Goal: Task Accomplishment & Management: Complete application form

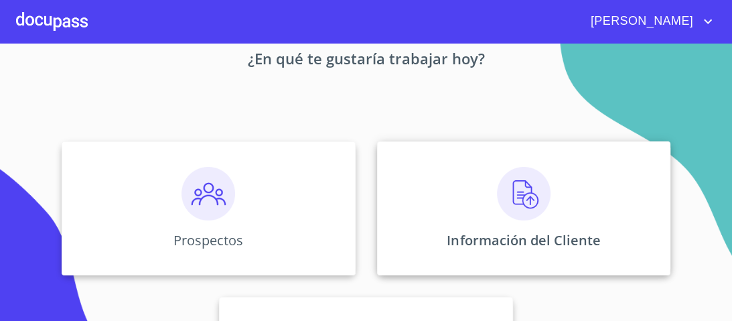
scroll to position [107, 0]
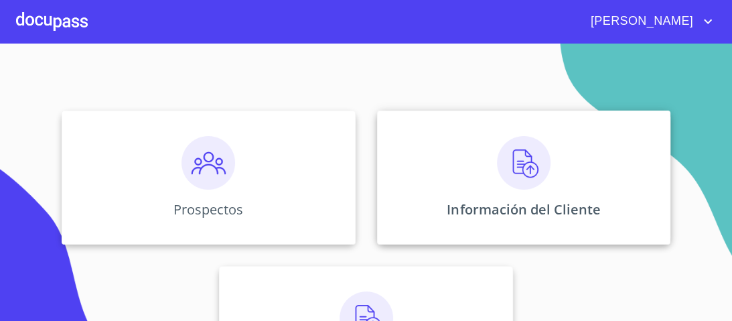
click at [516, 168] on img at bounding box center [524, 163] width 54 height 54
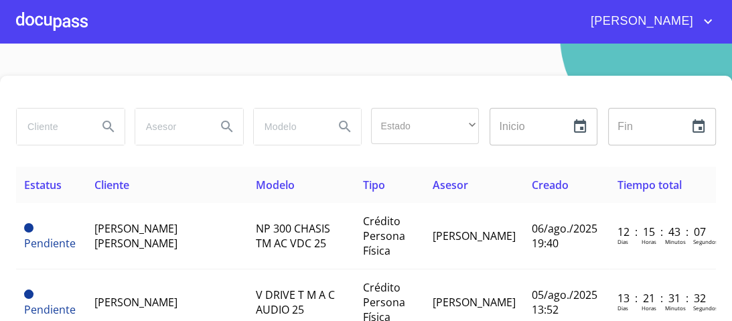
click at [58, 14] on div at bounding box center [52, 21] width 72 height 43
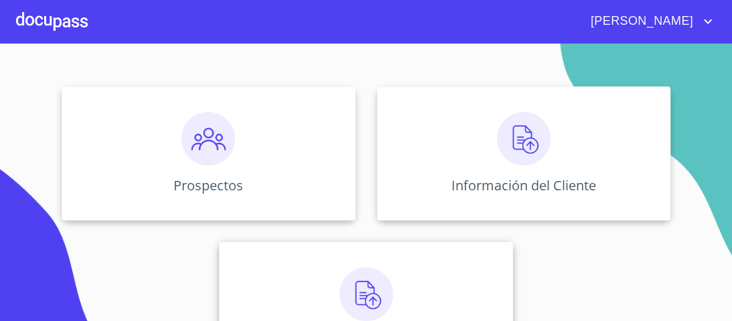
scroll to position [161, 0]
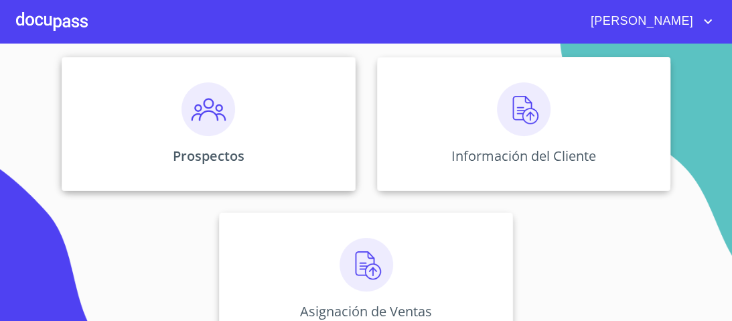
click at [198, 112] on img at bounding box center [208, 109] width 54 height 54
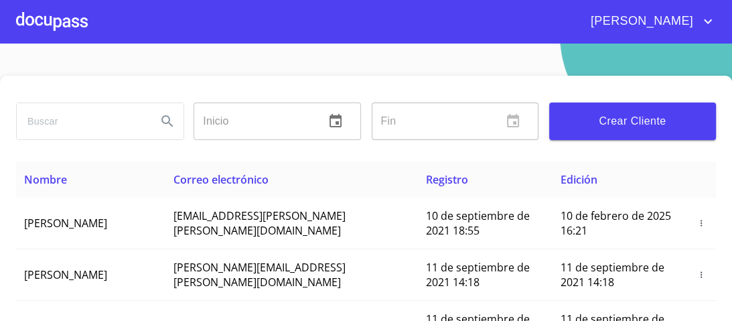
click at [598, 121] on span "Crear Cliente" at bounding box center [632, 121] width 145 height 19
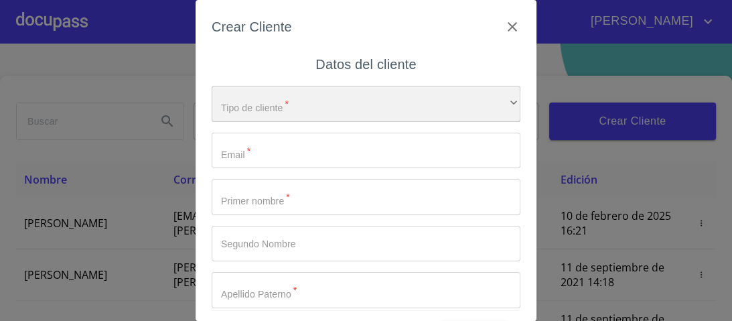
click at [490, 100] on div "​" at bounding box center [366, 104] width 309 height 36
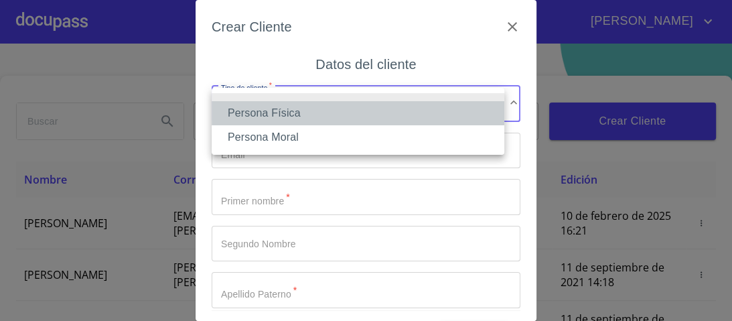
click at [284, 112] on li "Persona Física" at bounding box center [358, 113] width 293 height 24
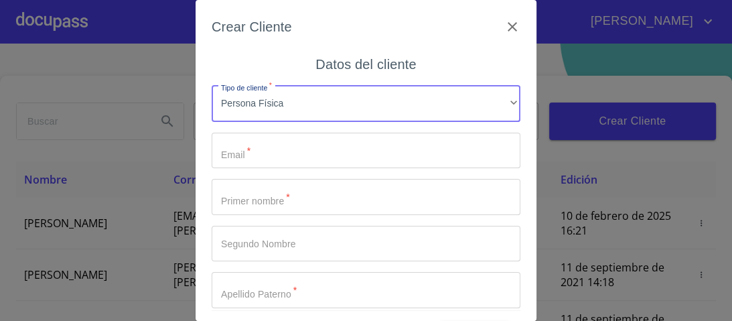
click at [258, 150] on input "Tipo de cliente   *" at bounding box center [366, 151] width 309 height 36
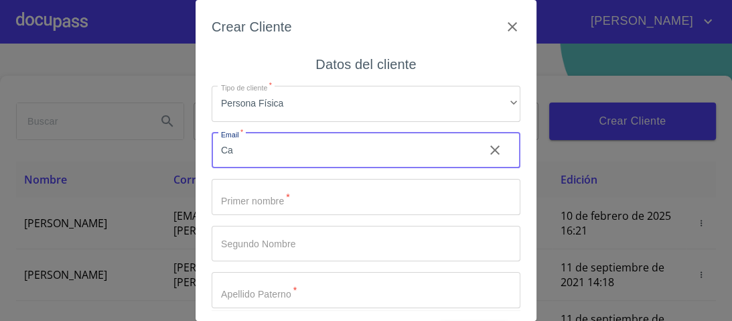
type input "C"
type input "[EMAIL_ADDRESS][DOMAIN_NAME]"
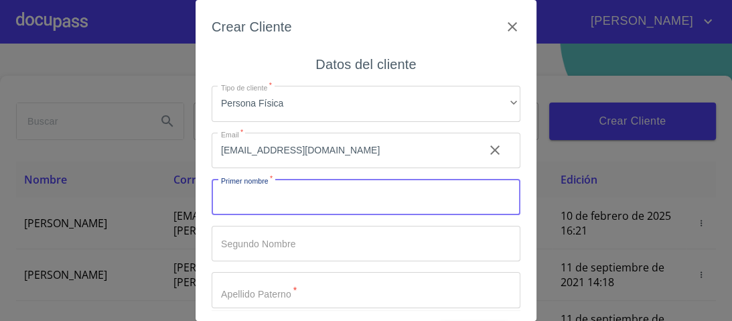
click at [281, 207] on input "Tipo de cliente   *" at bounding box center [366, 197] width 309 height 36
type input "CARMEN"
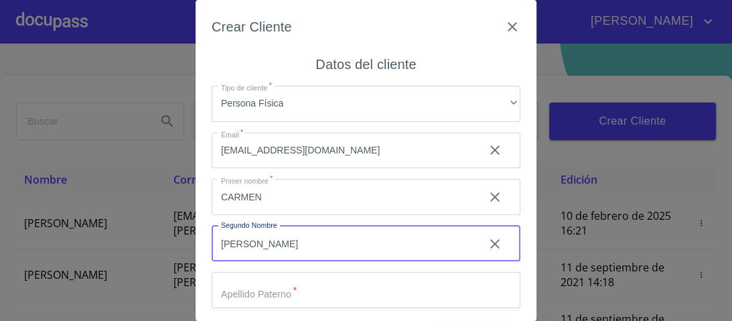
type input "[PERSON_NAME]"
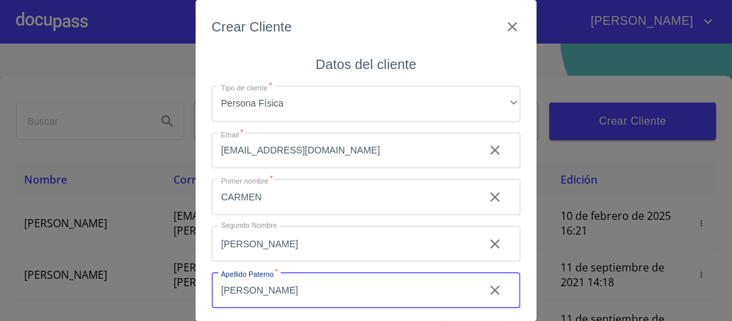
type input "[PERSON_NAME]"
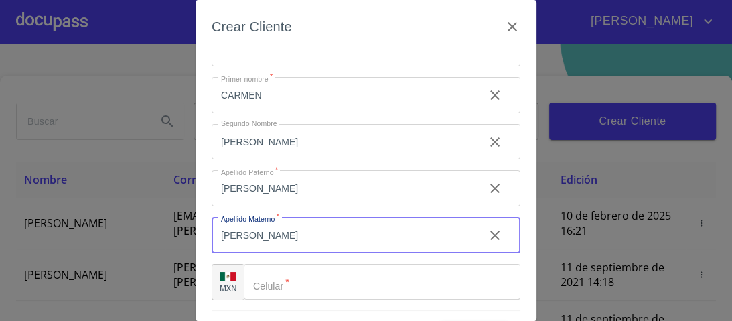
type input "[PERSON_NAME]"
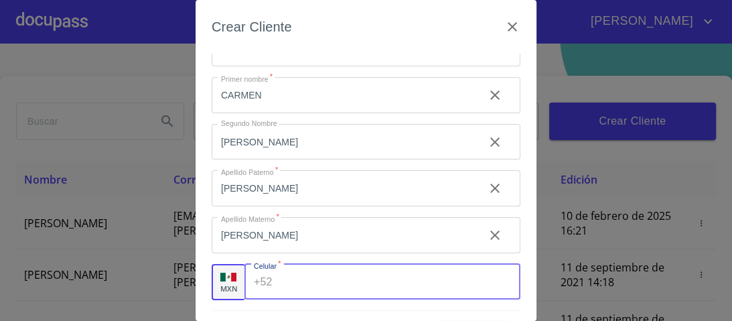
click at [273, 283] on div "+52 ​" at bounding box center [382, 282] width 276 height 36
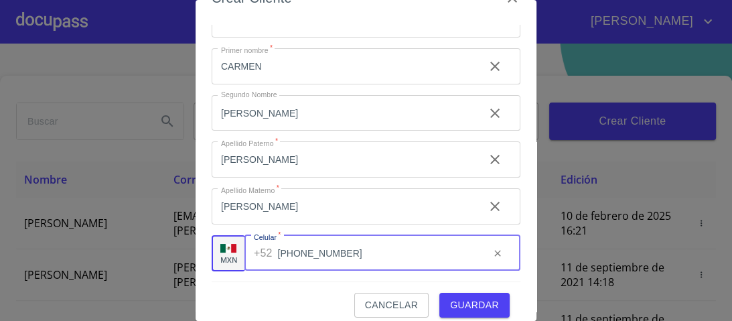
scroll to position [41, 0]
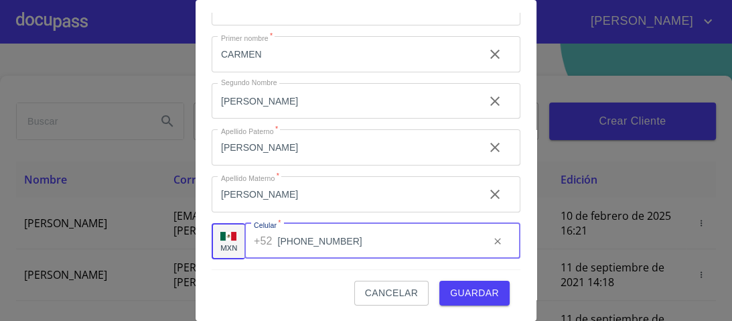
type input "[PHONE_NUMBER]"
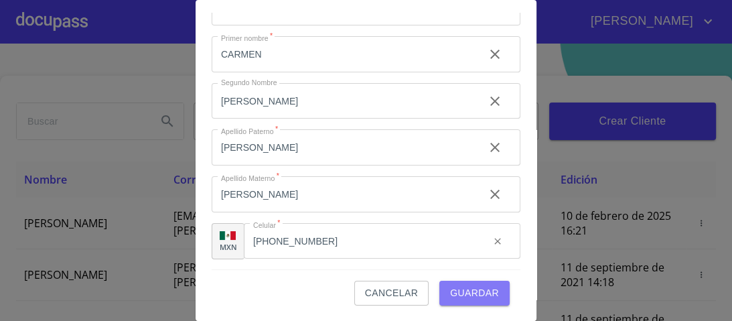
click at [463, 292] on span "Guardar" at bounding box center [474, 293] width 49 height 17
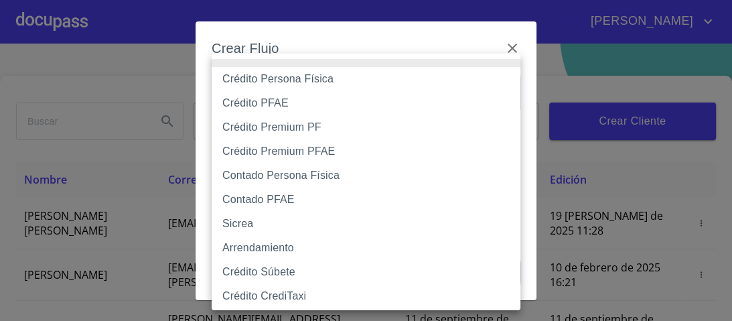
click at [508, 98] on body "[PERSON_NAME] ​ Fin ​ Crear Cliente Nombre Correo electrónico Registro Edición …" at bounding box center [366, 160] width 732 height 321
click at [274, 76] on li "Crédito Persona Física" at bounding box center [370, 79] width 317 height 24
type input "6009fb3c7d1714eb8809aa97"
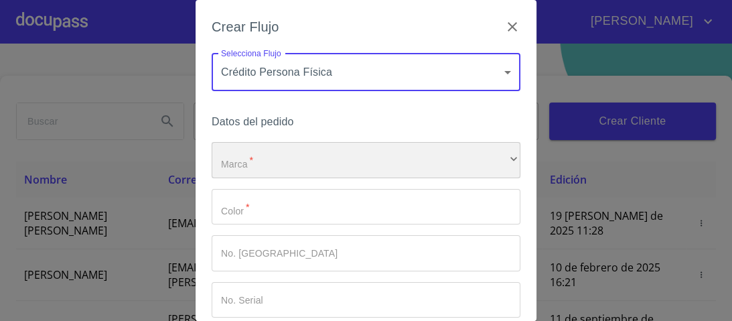
click at [249, 158] on div "​" at bounding box center [366, 160] width 309 height 36
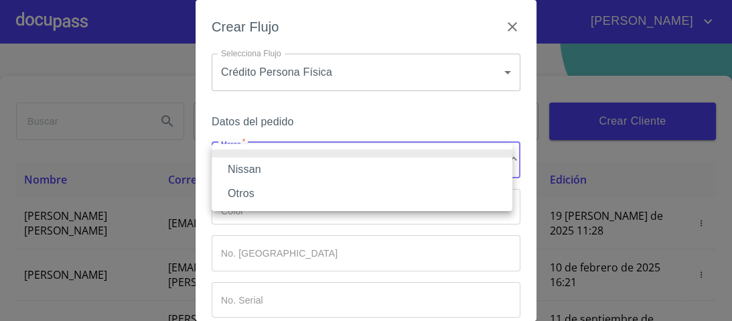
click at [258, 167] on li "Nissan" at bounding box center [362, 169] width 301 height 24
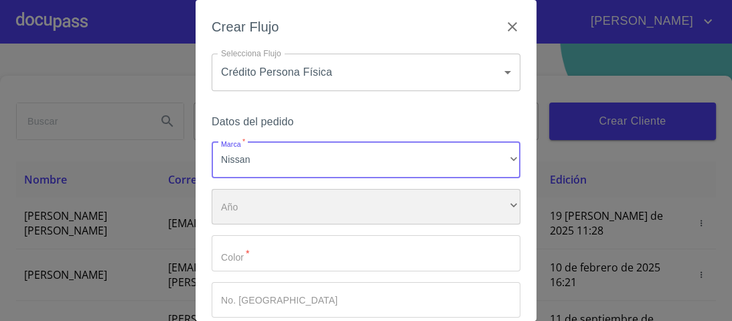
click at [258, 206] on div "​" at bounding box center [366, 207] width 309 height 36
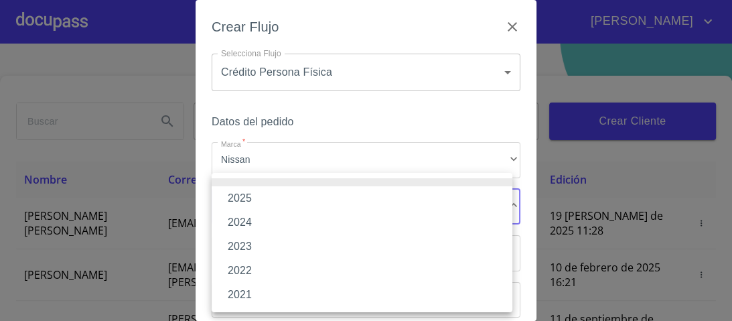
click at [245, 198] on li "2025" at bounding box center [362, 198] width 301 height 24
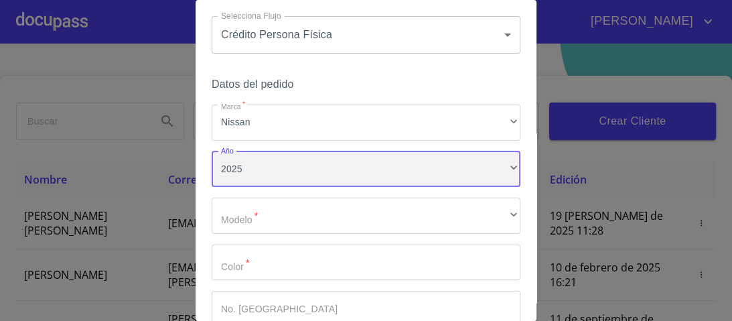
scroll to position [54, 0]
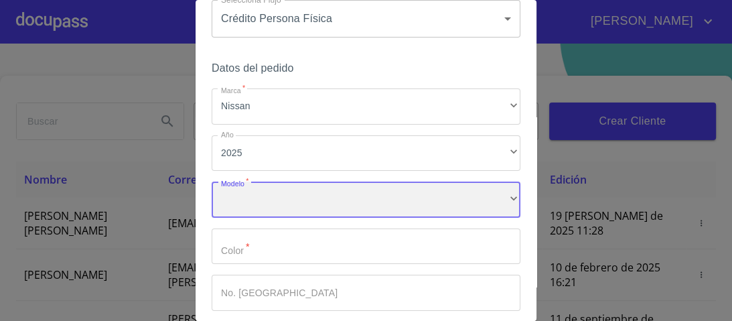
click at [252, 204] on div "​" at bounding box center [366, 199] width 309 height 36
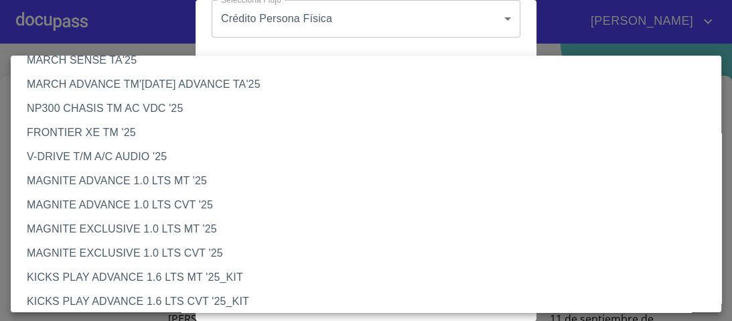
scroll to position [107, 0]
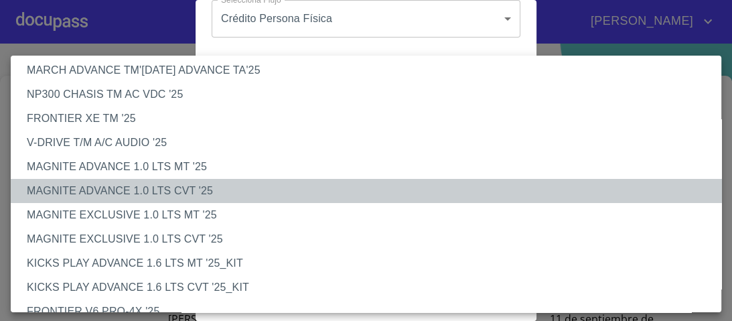
click at [147, 187] on li "MAGNITE ADVANCE 1.0 LTS CVT '25" at bounding box center [370, 191] width 718 height 24
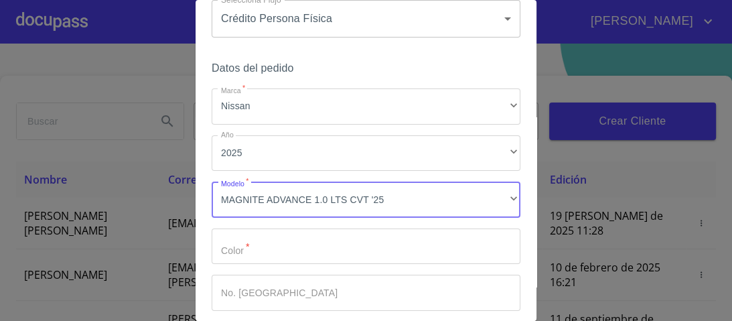
click at [257, 250] on input "Marca   *" at bounding box center [366, 246] width 309 height 36
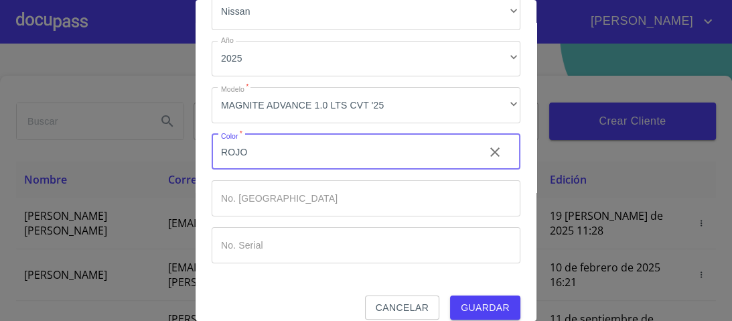
scroll to position [161, 0]
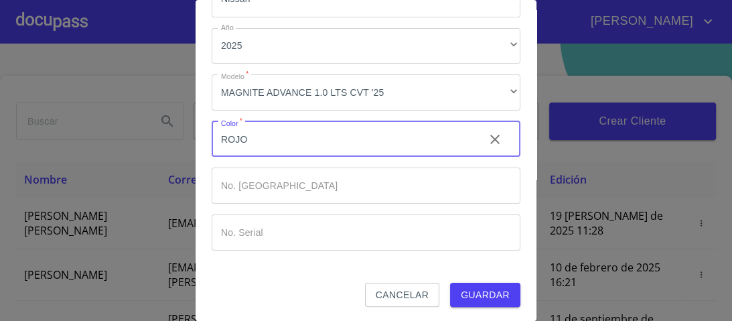
type input "ROJO"
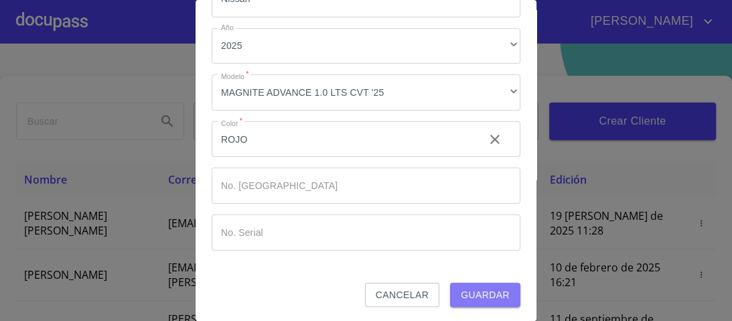
click at [477, 292] on span "Guardar" at bounding box center [485, 295] width 49 height 17
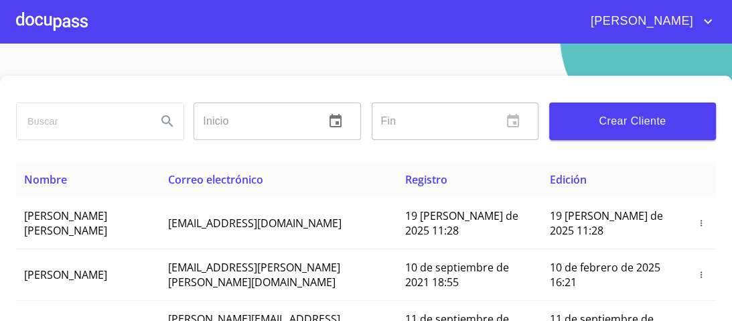
click at [72, 23] on div at bounding box center [52, 21] width 72 height 43
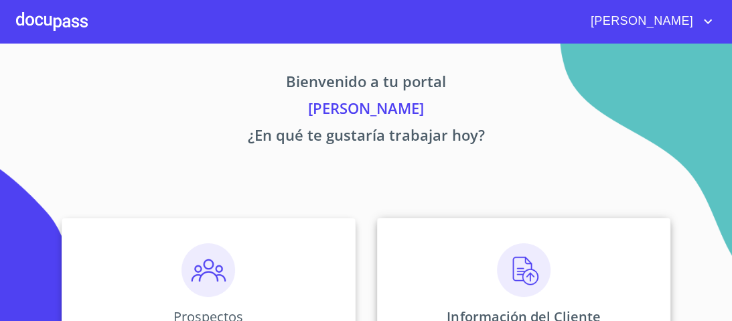
click at [522, 272] on img at bounding box center [524, 270] width 54 height 54
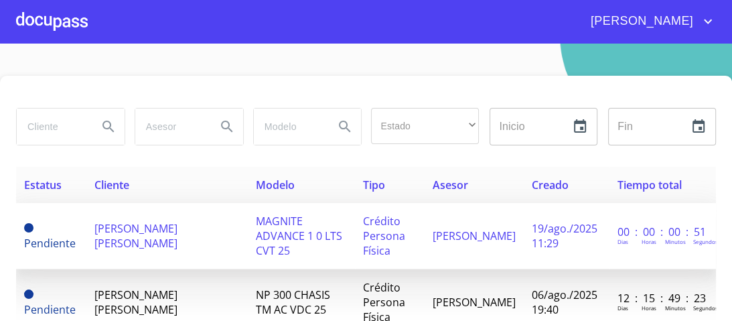
click at [290, 233] on span "MAGNITE ADVANCE 1 0 LTS CVT 25" at bounding box center [299, 236] width 86 height 44
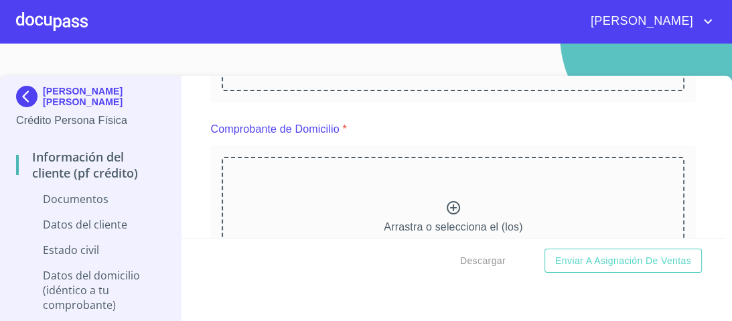
scroll to position [321, 0]
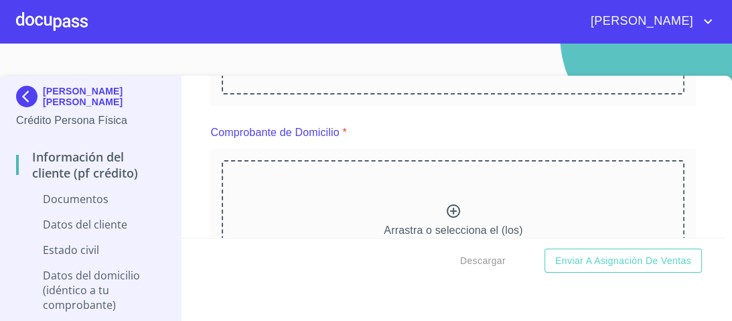
click at [447, 211] on icon at bounding box center [453, 210] width 13 height 13
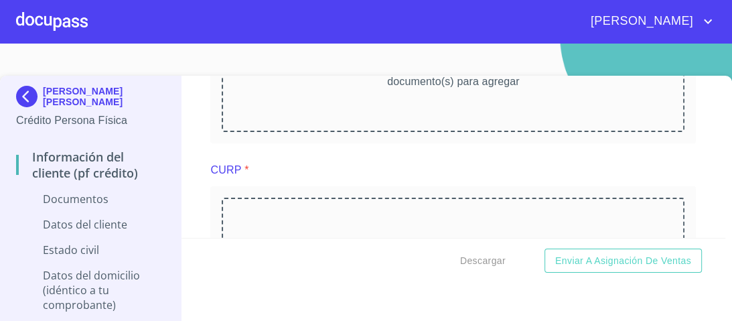
scroll to position [1553, 0]
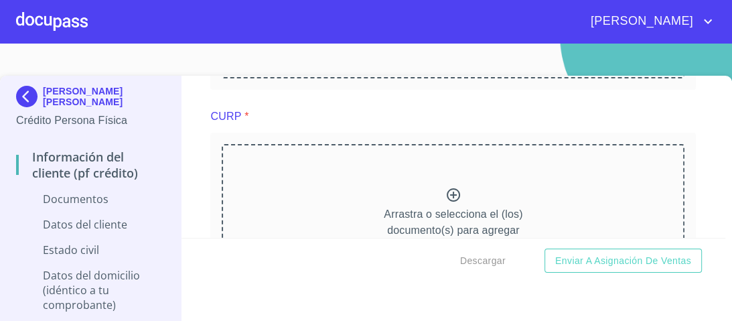
click at [445, 190] on icon at bounding box center [453, 195] width 16 height 16
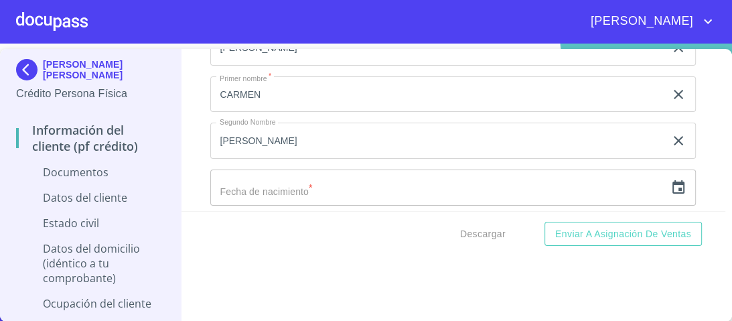
scroll to position [2489, 0]
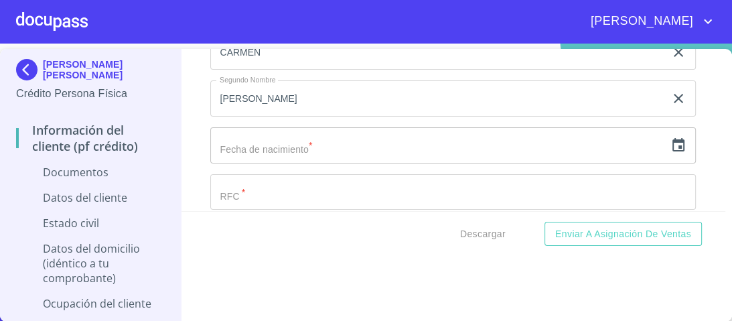
drag, startPoint x: 287, startPoint y: 139, endPoint x: 296, endPoint y: 143, distance: 9.3
click at [289, 141] on input "text" at bounding box center [437, 145] width 455 height 36
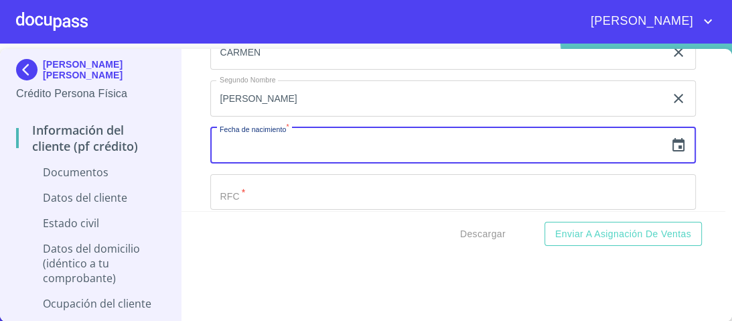
click at [670, 144] on icon "button" at bounding box center [678, 145] width 16 height 16
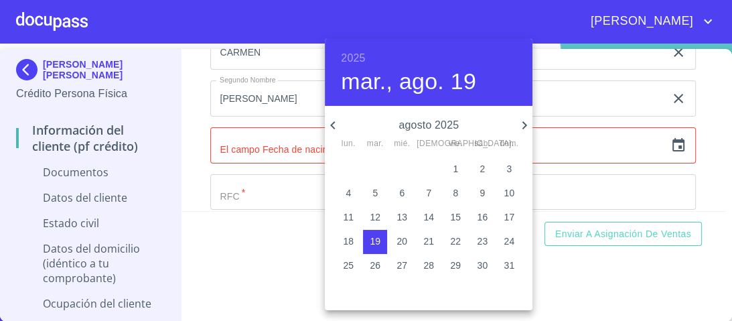
click at [354, 58] on h6 "2025" at bounding box center [353, 58] width 24 height 19
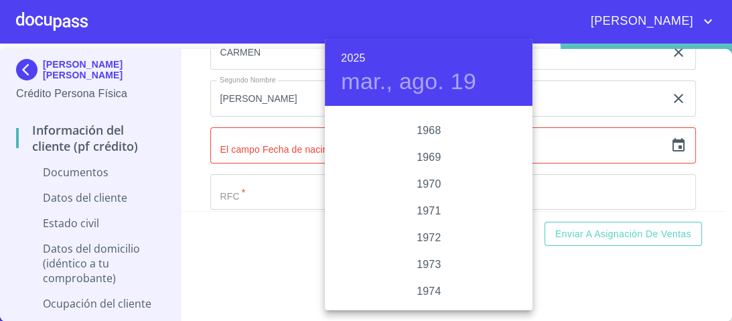
scroll to position [1160, 0]
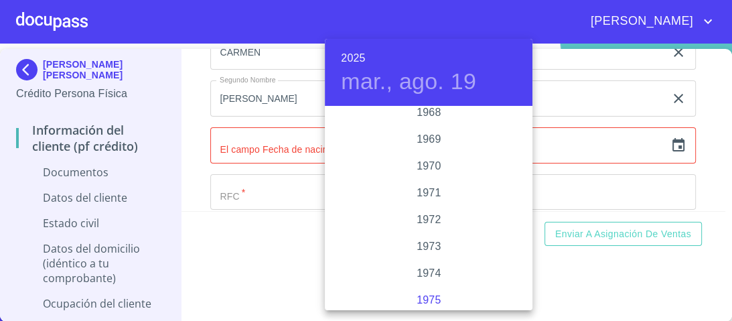
click at [429, 297] on div "1975" at bounding box center [429, 300] width 208 height 27
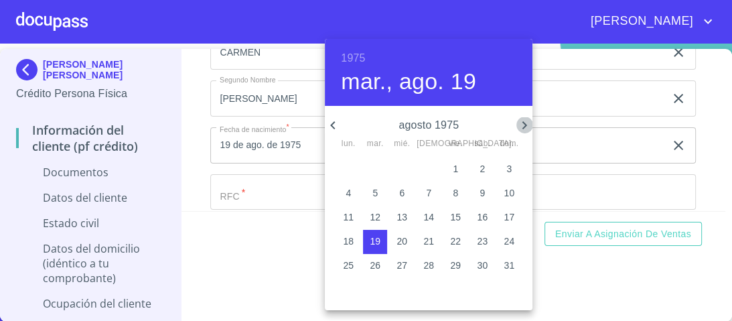
click at [522, 124] on icon "button" at bounding box center [524, 125] width 16 height 16
click at [524, 124] on icon "button" at bounding box center [524, 125] width 16 height 16
click at [378, 216] on p "11" at bounding box center [375, 216] width 11 height 13
type input "11 de nov. de 1975"
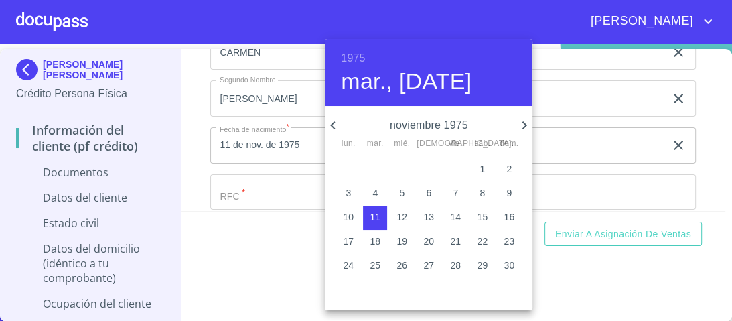
click at [639, 266] on div at bounding box center [366, 160] width 732 height 321
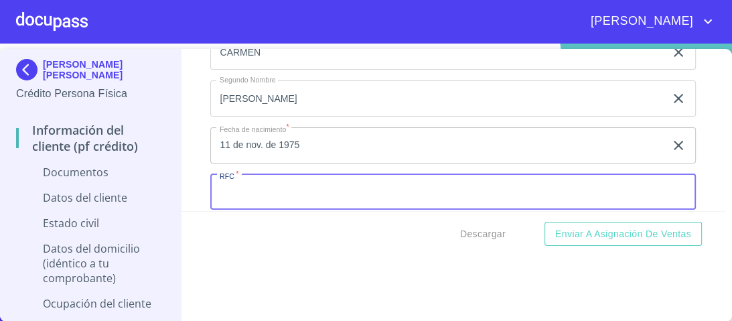
click at [249, 187] on input "Documento de identificación.   *" at bounding box center [452, 192] width 485 height 36
type input "RUHC751111MT4"
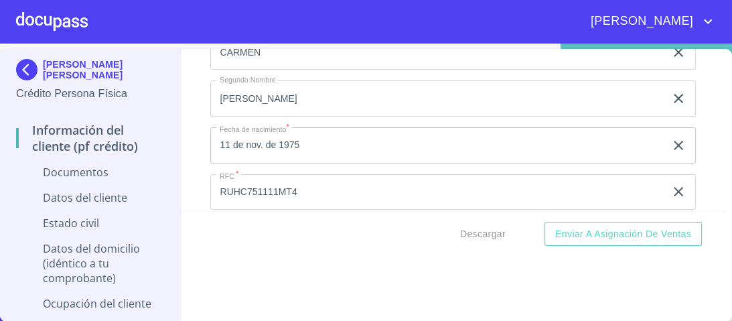
scroll to position [2593, 0]
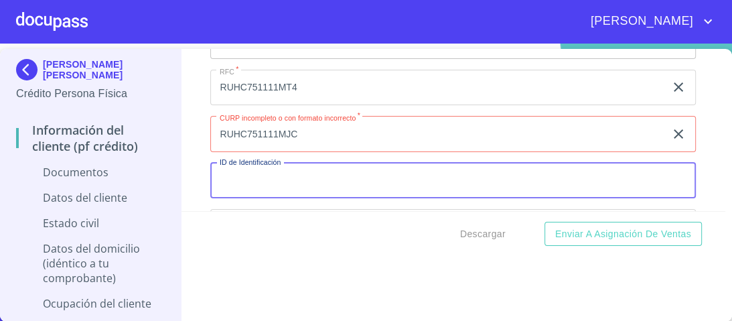
click at [238, 171] on input "Documento de identificación.   *" at bounding box center [452, 181] width 485 height 36
click at [297, 126] on input "RUHC751111MJC" at bounding box center [437, 134] width 455 height 36
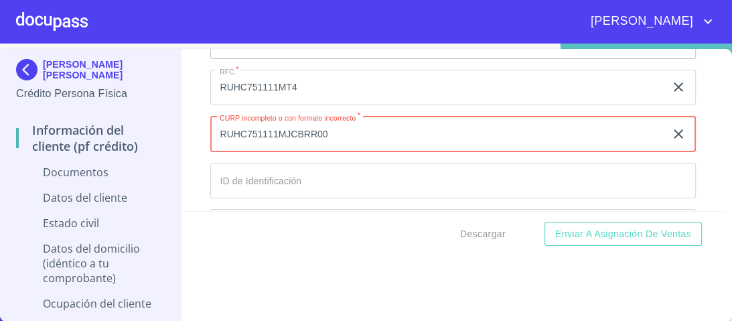
type input "RUHC751111MJCBRR00"
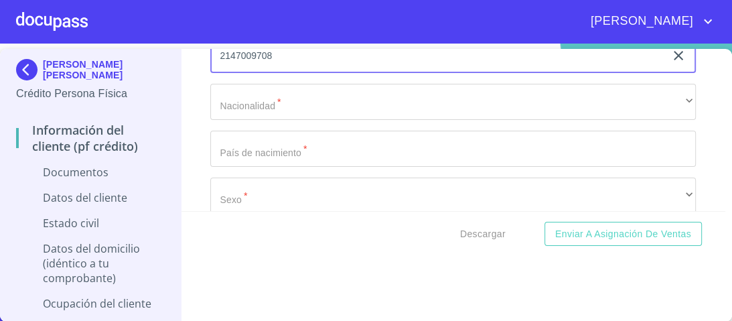
scroll to position [2700, 0]
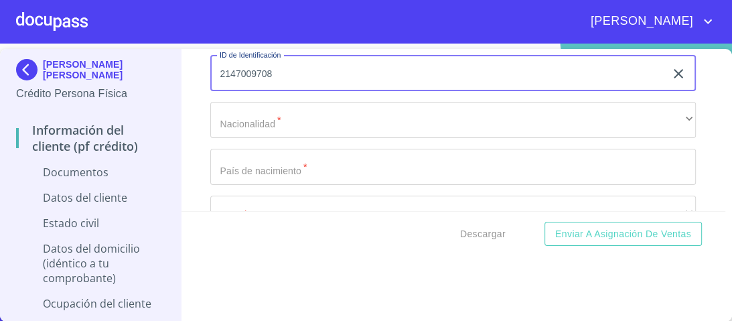
type input "2147009708"
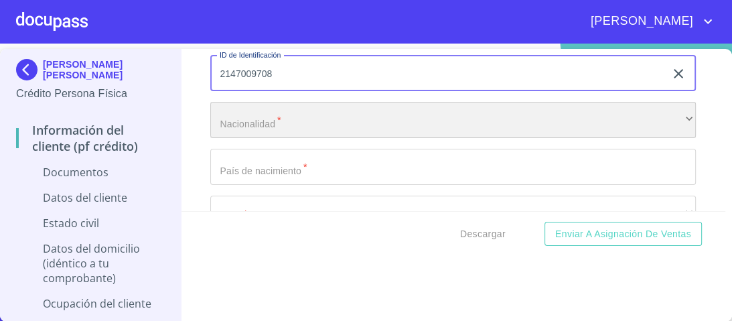
click at [246, 119] on div "​" at bounding box center [452, 120] width 485 height 36
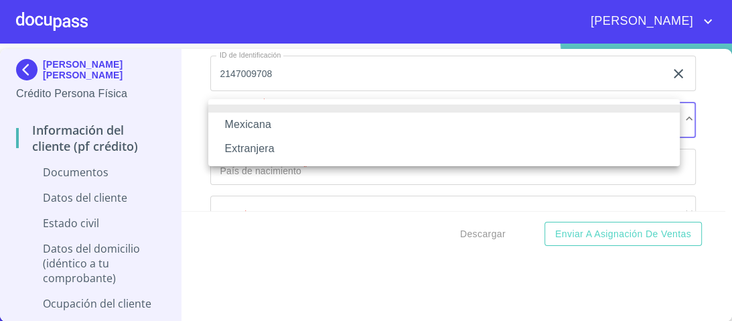
click at [249, 126] on li "Mexicana" at bounding box center [443, 124] width 471 height 24
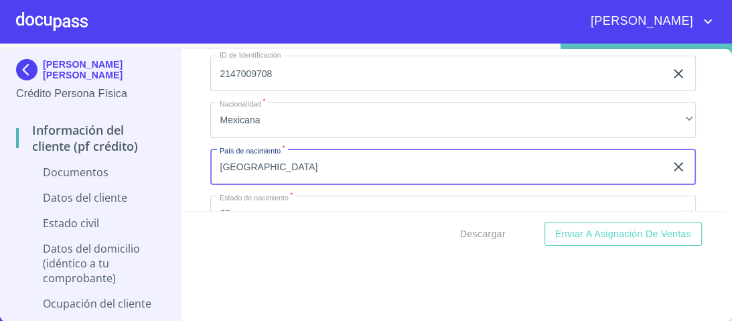
type input "[GEOGRAPHIC_DATA]"
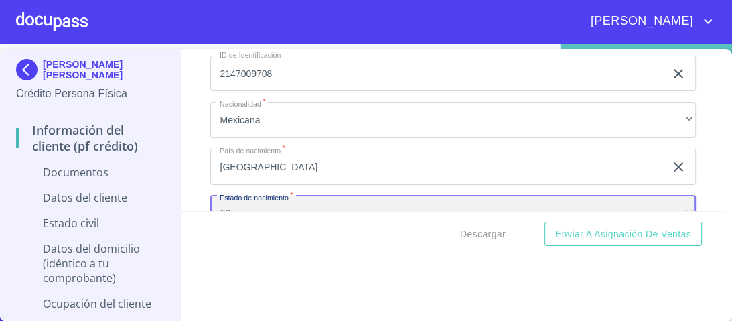
scroll to position [2716, 0]
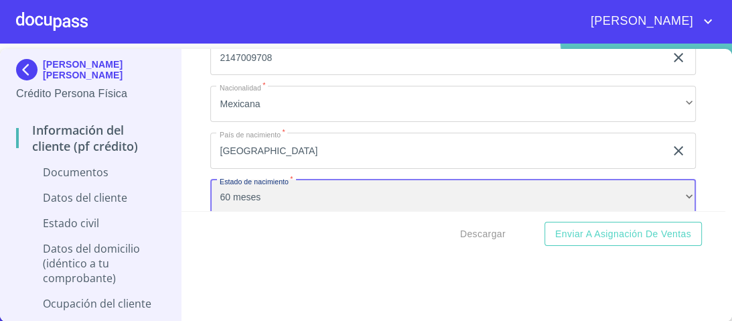
click at [292, 191] on div "60 meses" at bounding box center [452, 197] width 485 height 36
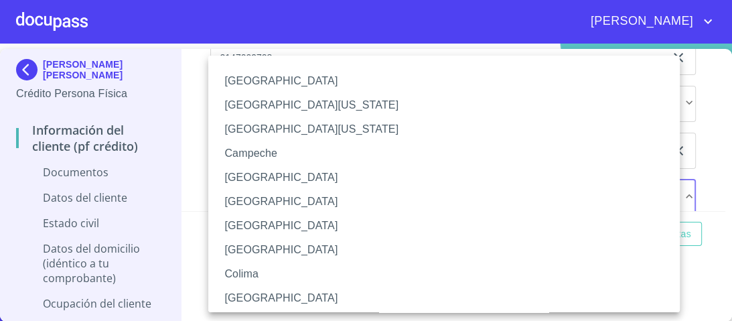
scroll to position [234, 0]
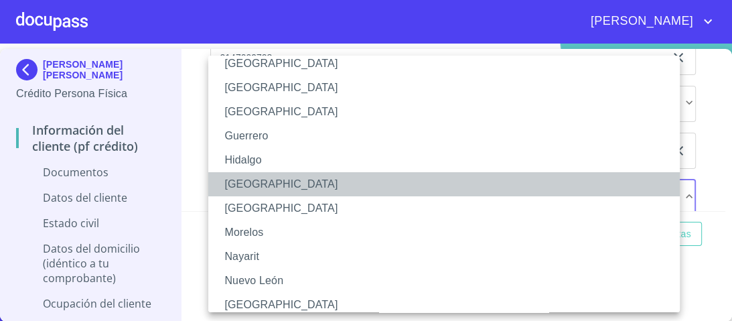
click at [254, 183] on li "[GEOGRAPHIC_DATA]" at bounding box center [447, 184] width 479 height 24
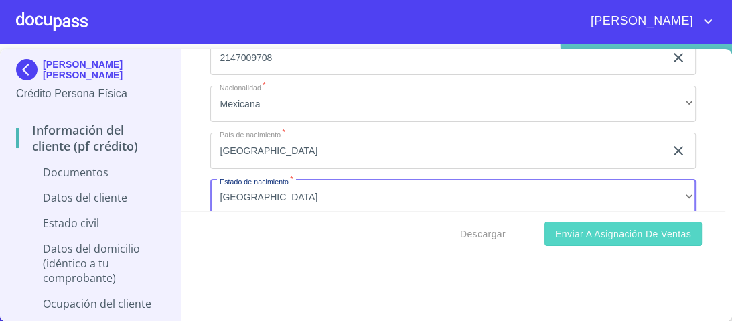
click at [634, 242] on button "Enviar a Asignación de Ventas" at bounding box center [622, 234] width 157 height 25
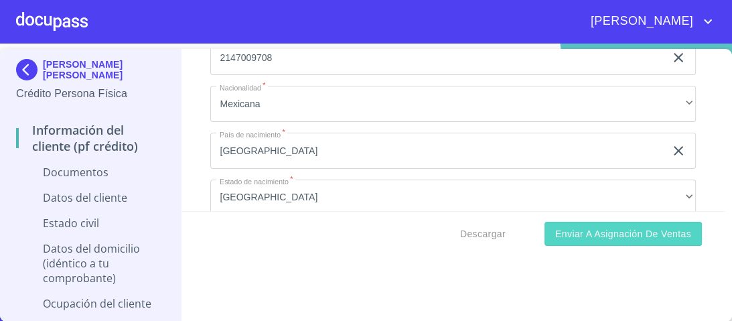
scroll to position [3010, 0]
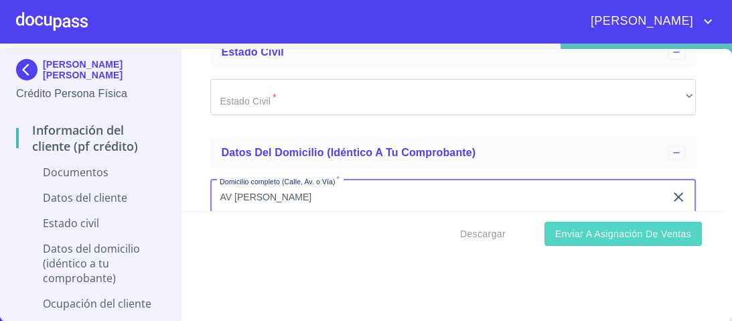
type input "AV [PERSON_NAME]"
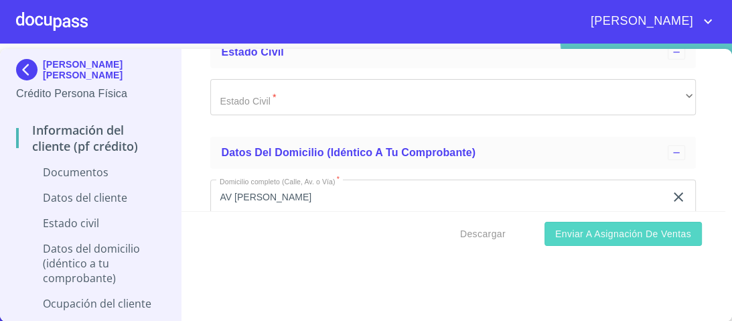
scroll to position [3120, 0]
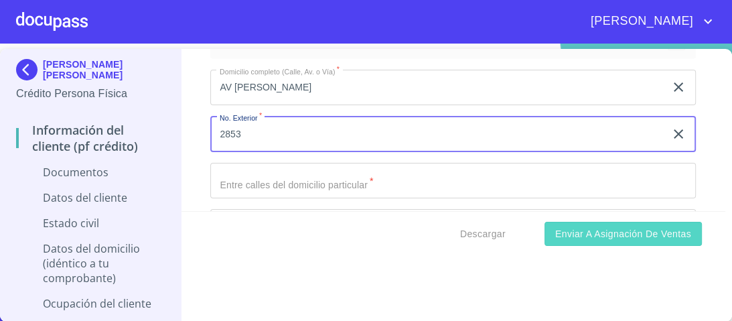
type input "2853"
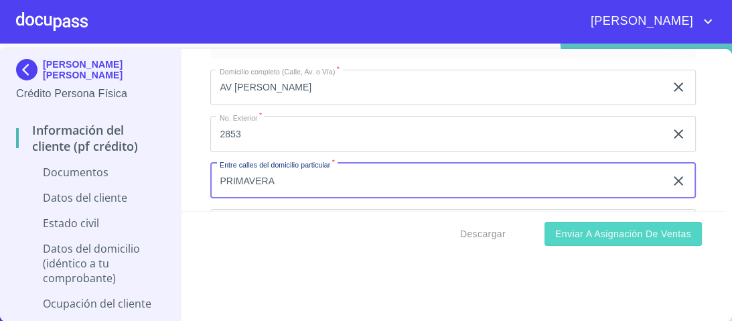
type input "PRIMAVERA"
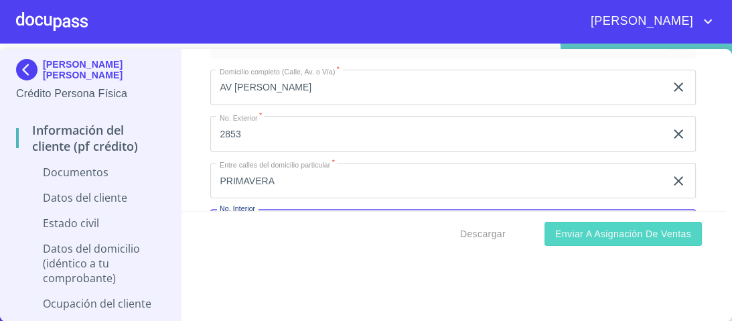
scroll to position [3150, 0]
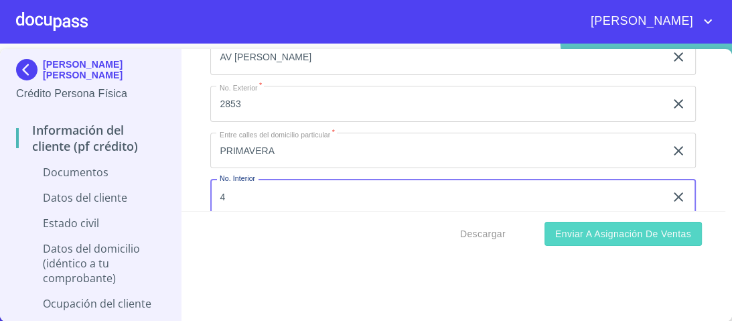
type input "4"
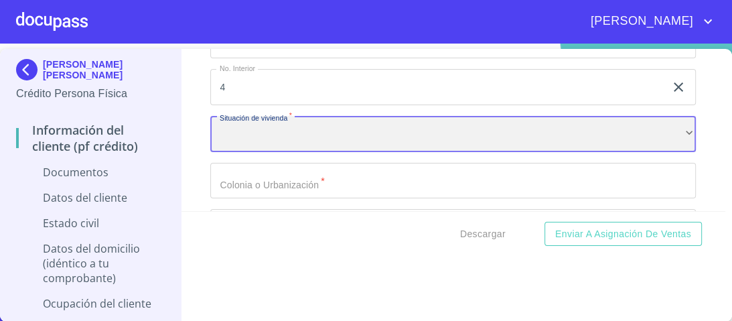
click at [279, 125] on div "​" at bounding box center [452, 134] width 485 height 36
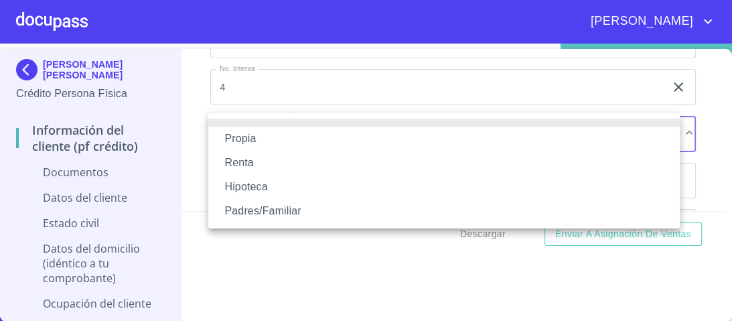
click at [235, 143] on li "Propia" at bounding box center [443, 139] width 471 height 24
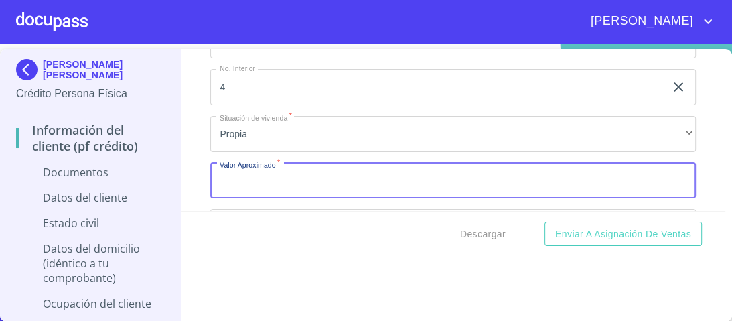
click at [254, 179] on input "Documento de identificación.   *" at bounding box center [452, 181] width 485 height 36
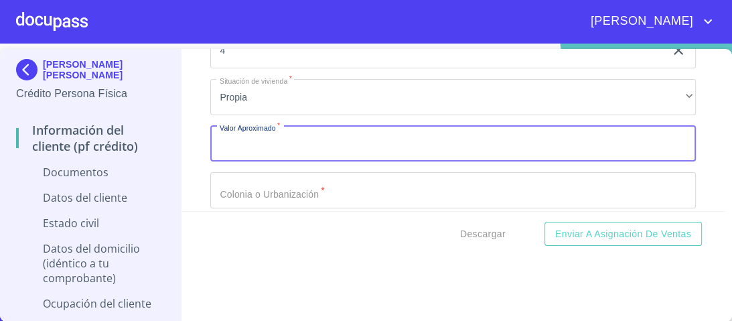
scroll to position [3314, 0]
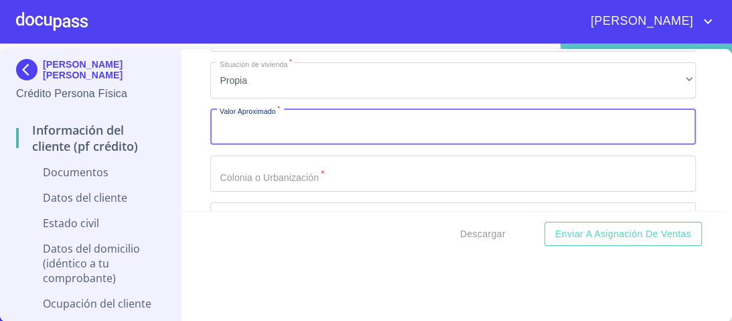
click at [234, 122] on input "Documento de identificación.   *" at bounding box center [452, 127] width 485 height 36
type input "$3,000,000.00"
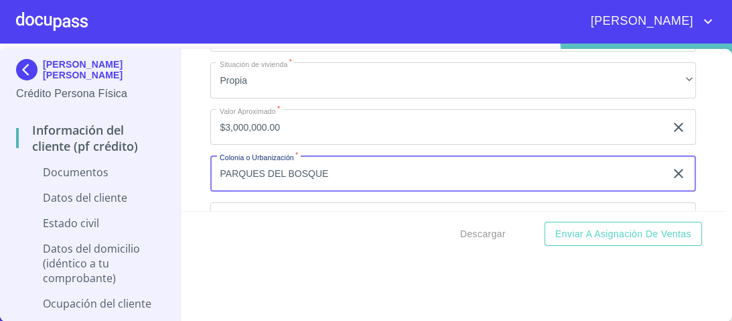
type input "PARQUES DEL BOSQUE"
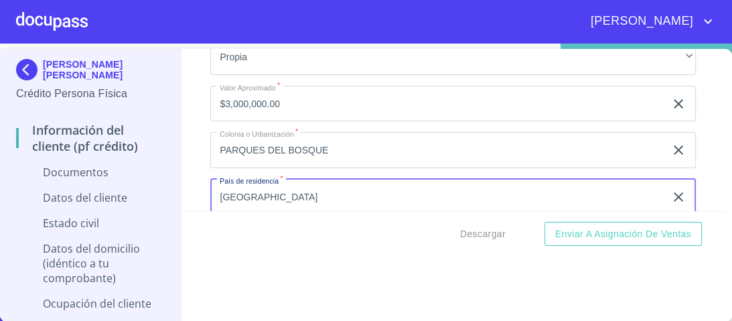
type input "[GEOGRAPHIC_DATA]"
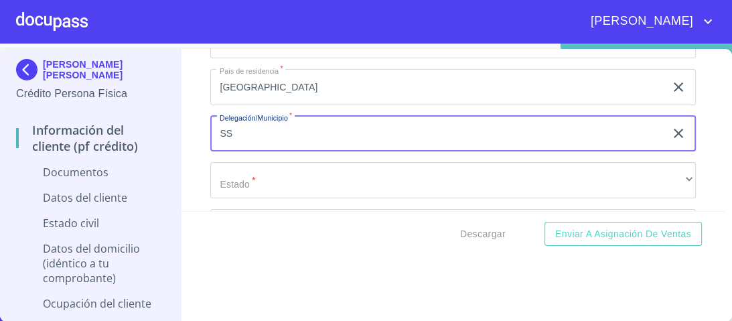
type input "S"
type input "TLAQUEOPAQUE"
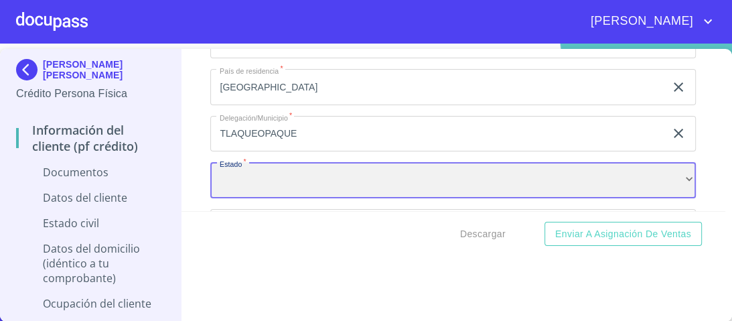
click at [258, 171] on div "​" at bounding box center [452, 180] width 485 height 36
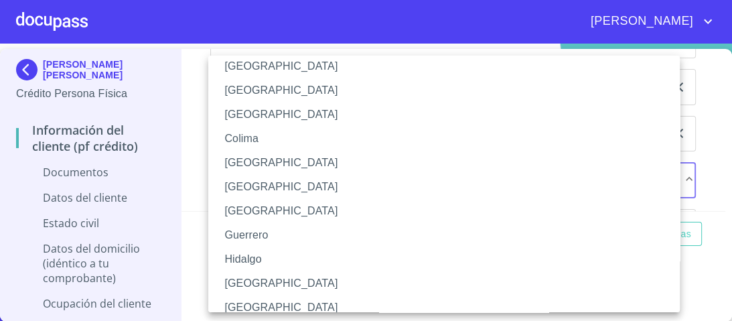
scroll to position [161, 0]
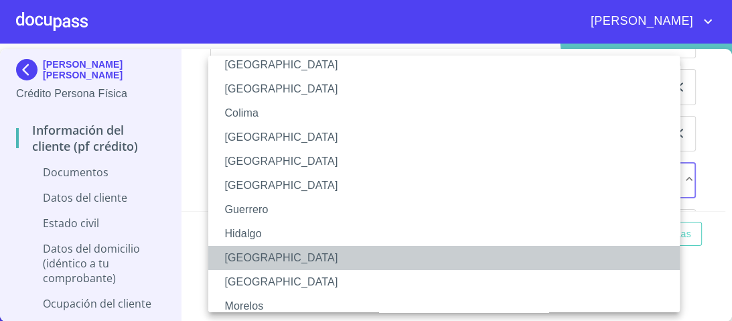
drag, startPoint x: 246, startPoint y: 252, endPoint x: 248, endPoint y: 266, distance: 14.9
click at [248, 256] on li "[GEOGRAPHIC_DATA]" at bounding box center [447, 258] width 479 height 24
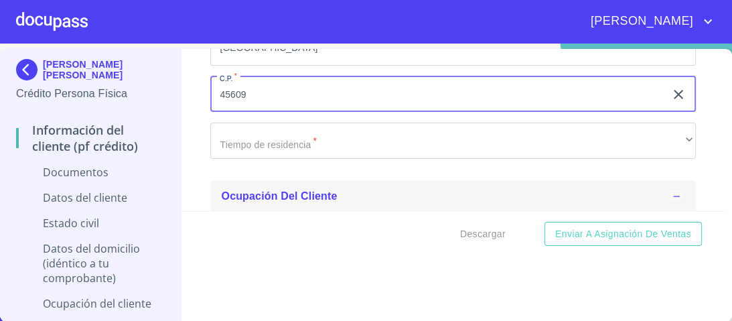
scroll to position [3584, 0]
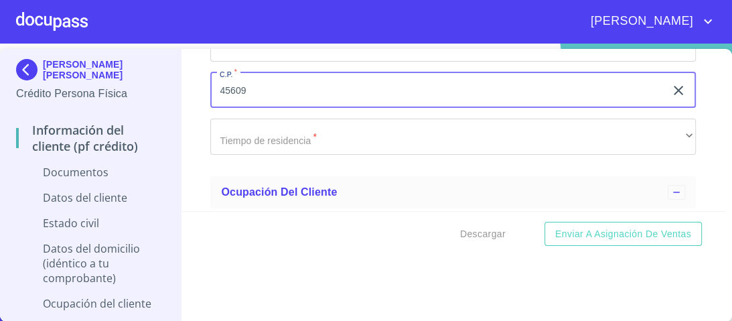
type input "45609"
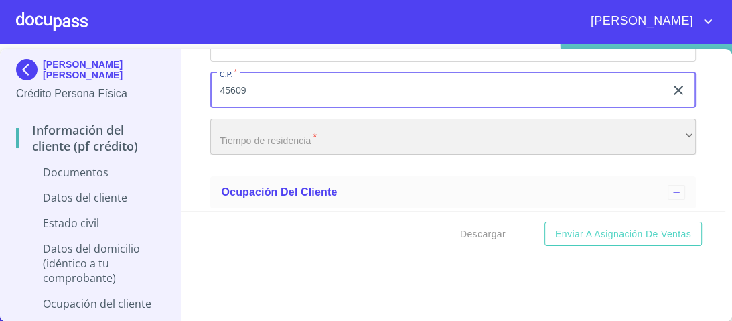
click at [273, 134] on div "​" at bounding box center [452, 137] width 485 height 36
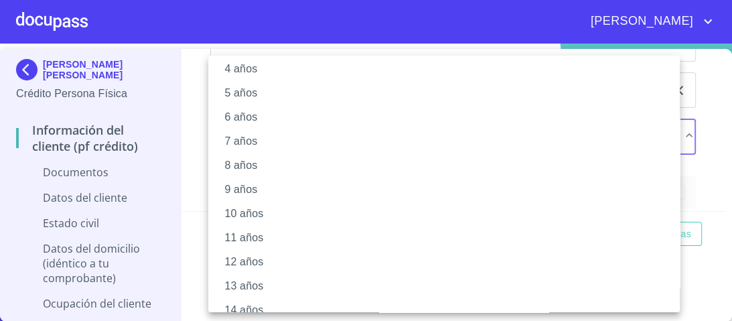
scroll to position [161, 0]
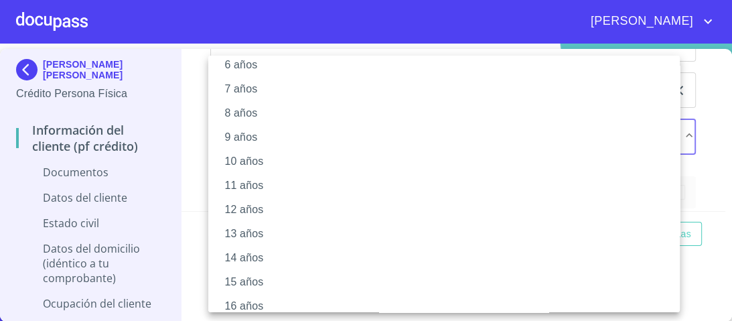
click at [242, 182] on li "11 años" at bounding box center [447, 185] width 479 height 24
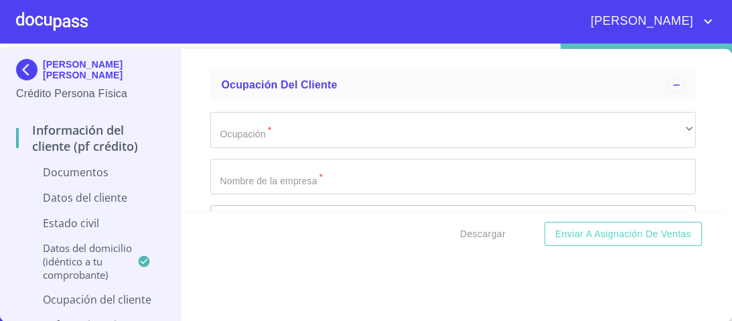
scroll to position [3584, 0]
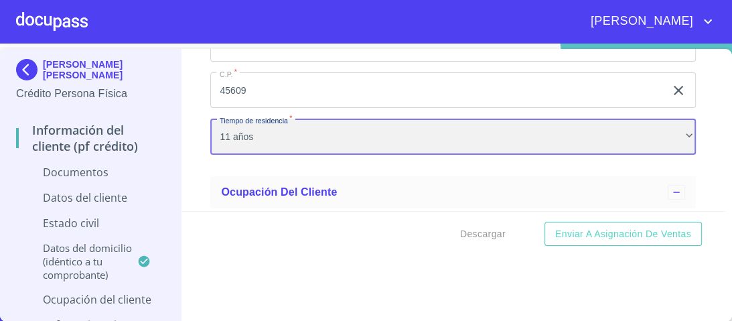
click at [227, 132] on div "11 años" at bounding box center [452, 137] width 485 height 36
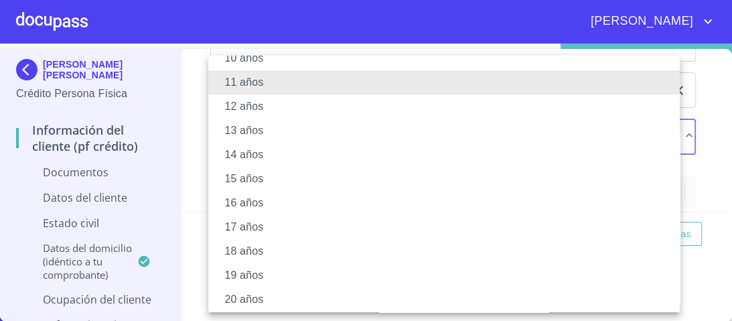
scroll to position [268, 0]
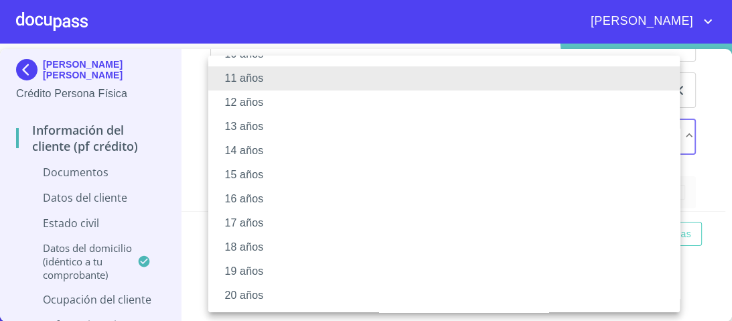
click at [243, 295] on li "20 años" at bounding box center [447, 295] width 479 height 24
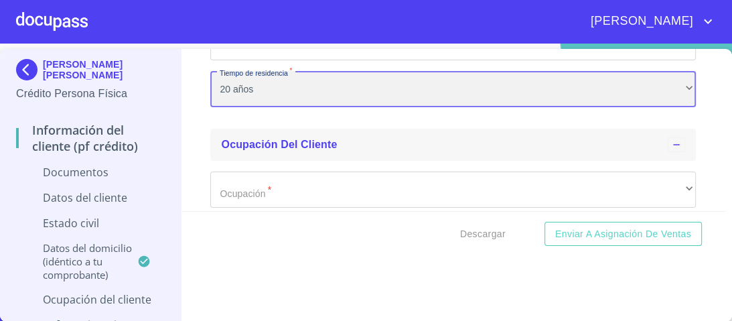
scroll to position [3691, 0]
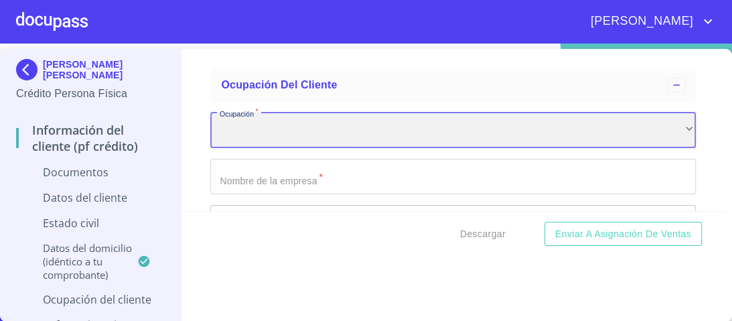
click at [260, 126] on div "​" at bounding box center [452, 130] width 485 height 36
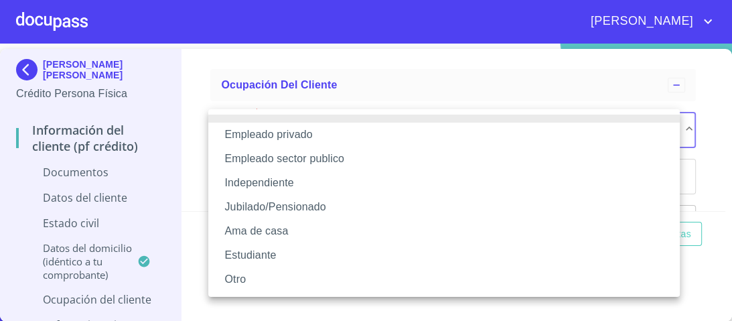
click at [297, 157] on li "Empleado sector publico" at bounding box center [443, 159] width 471 height 24
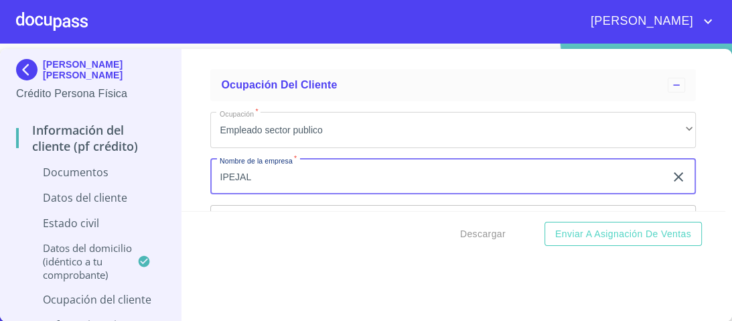
type input "IPEJAL"
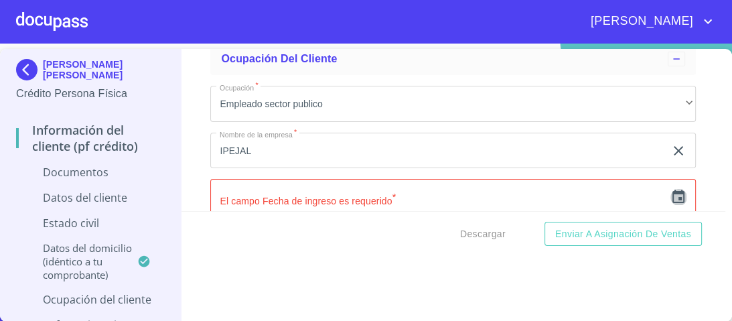
click at [672, 197] on icon "button" at bounding box center [678, 195] width 12 height 13
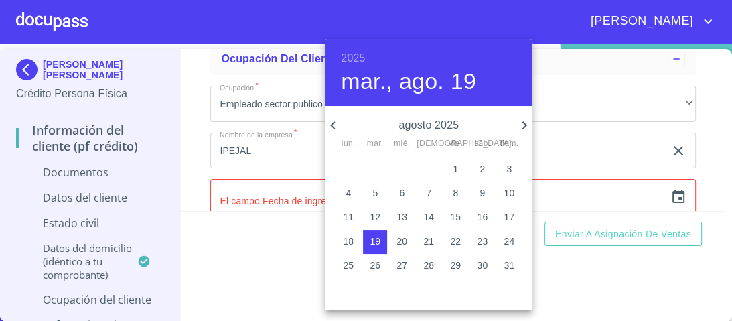
click at [357, 56] on h6 "2025" at bounding box center [353, 58] width 24 height 19
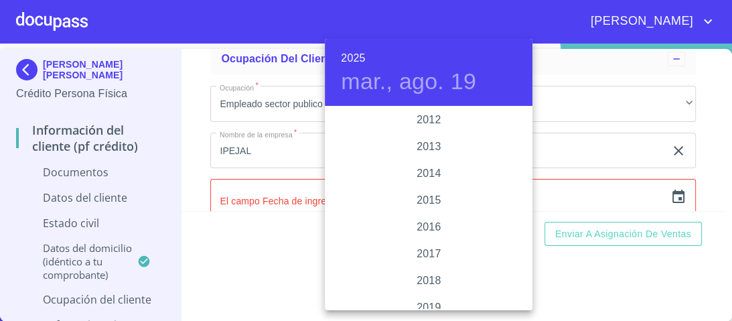
scroll to position [2350, 0]
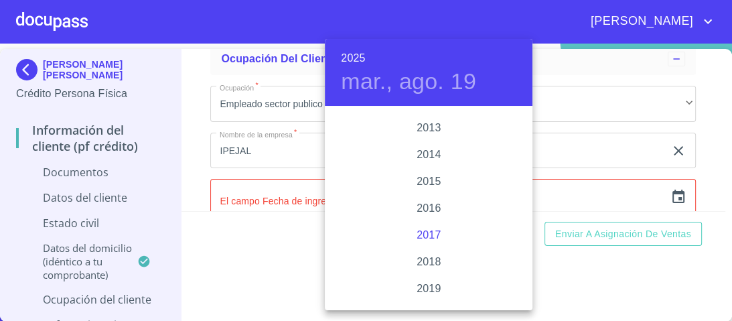
click at [429, 233] on div "2017" at bounding box center [429, 235] width 208 height 27
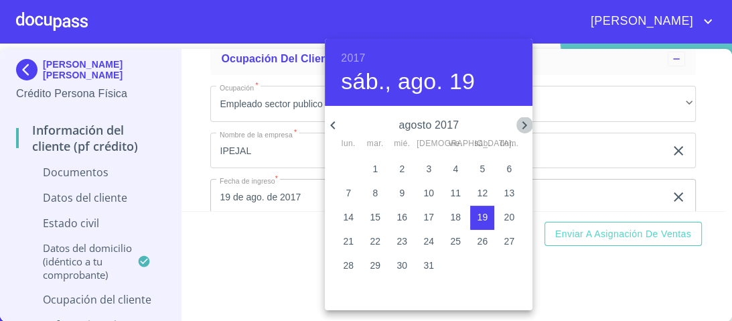
click at [521, 126] on icon "button" at bounding box center [524, 125] width 16 height 16
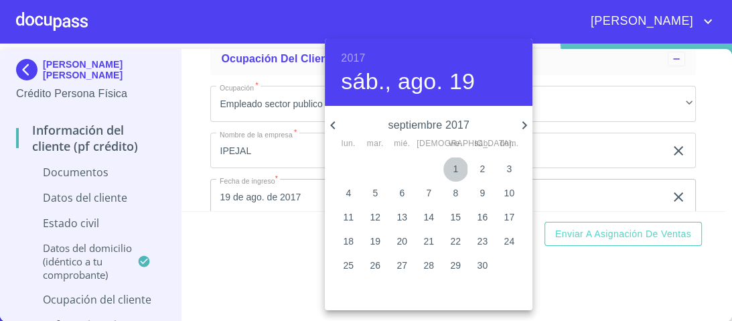
click at [456, 164] on p "1" at bounding box center [455, 168] width 5 height 13
type input "1 de sep. de 2017"
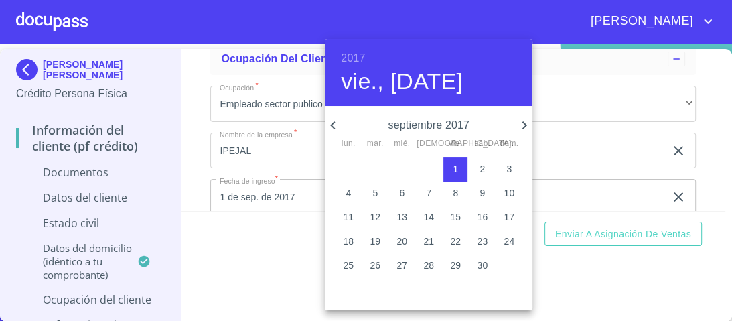
click at [589, 198] on div at bounding box center [366, 160] width 732 height 321
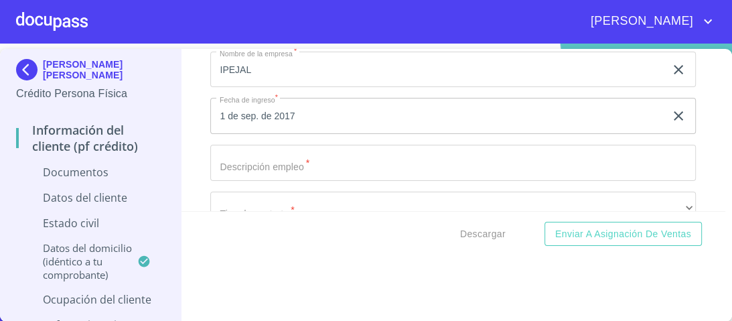
scroll to position [3802, 0]
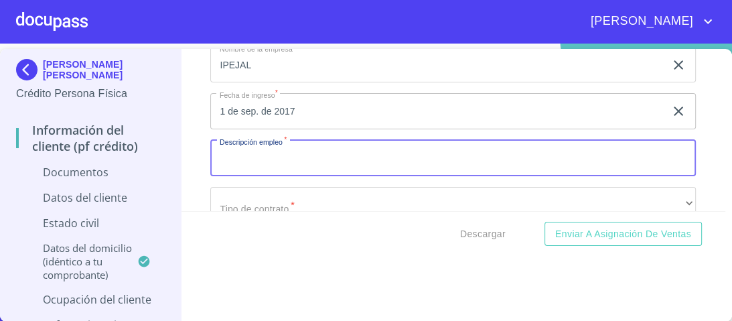
click at [264, 159] on input "Documento de identificación.   *" at bounding box center [452, 158] width 485 height 36
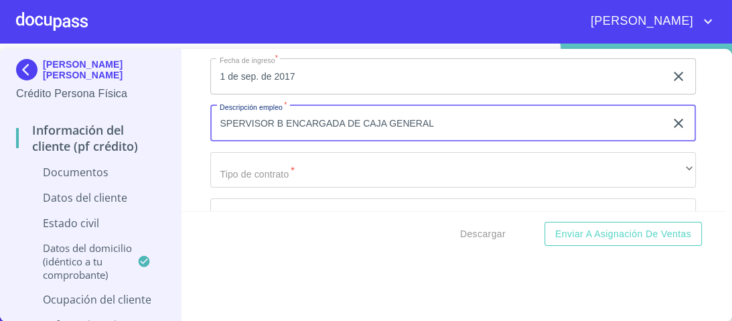
scroll to position [3856, 0]
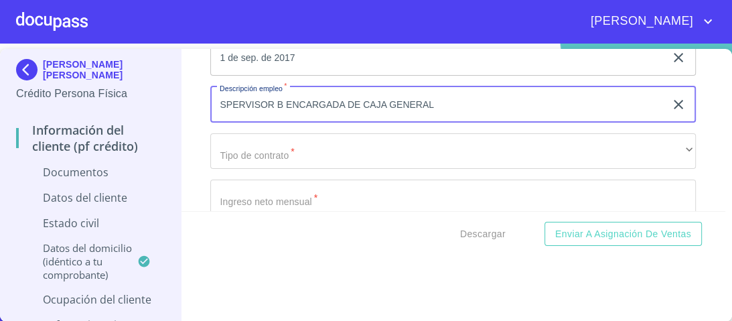
click at [224, 99] on input "SPERVISOR B ENCARGADA DE CAJA GENERAL" at bounding box center [437, 104] width 455 height 36
type input "SUPERVISOR B ENCARGADA DE CAJA GENERAL"
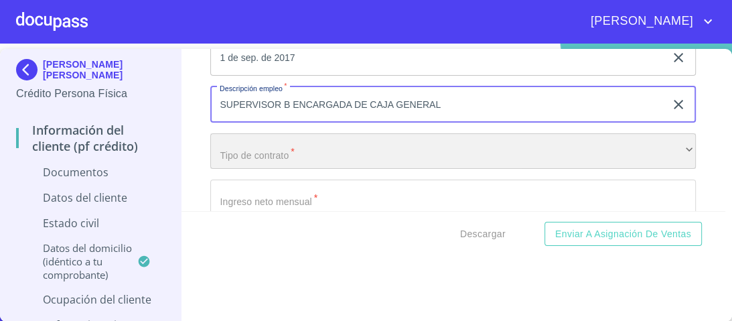
click at [250, 151] on div "​" at bounding box center [452, 151] width 485 height 36
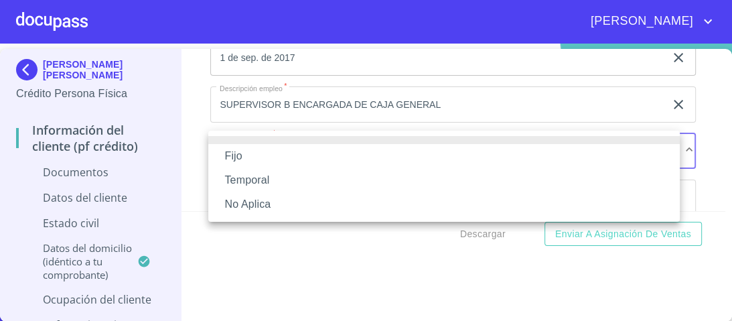
click at [234, 155] on li "Fijo" at bounding box center [443, 156] width 471 height 24
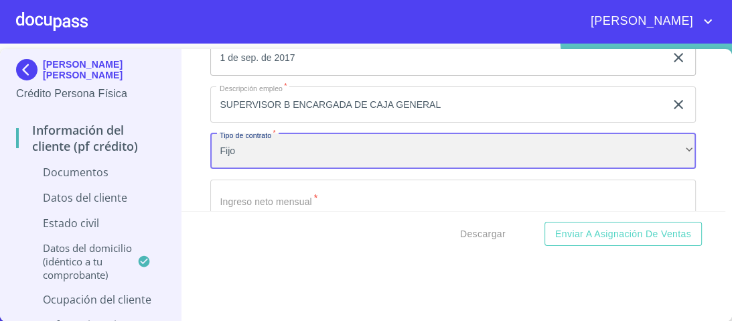
scroll to position [3910, 0]
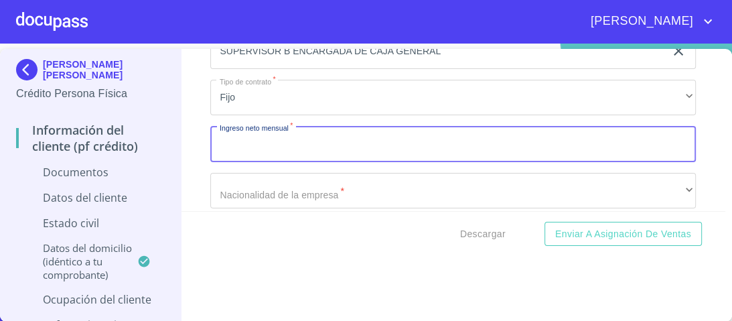
click at [260, 149] on input "Documento de identificación.   *" at bounding box center [452, 144] width 485 height 36
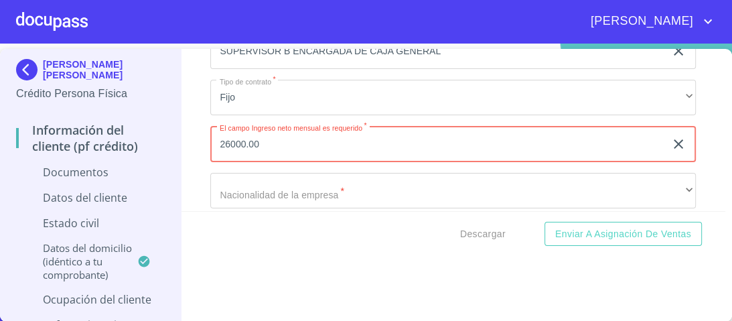
type input "26000.00"
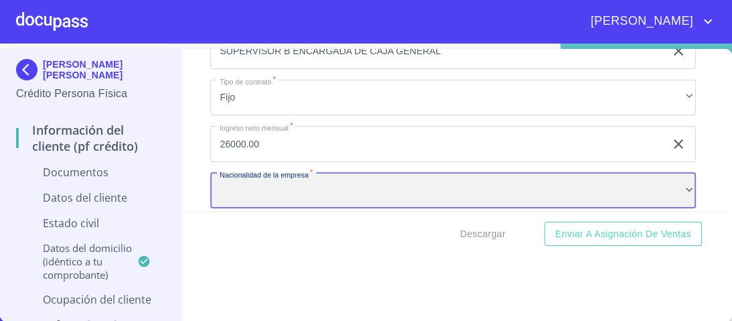
click at [293, 185] on div "​" at bounding box center [452, 191] width 485 height 36
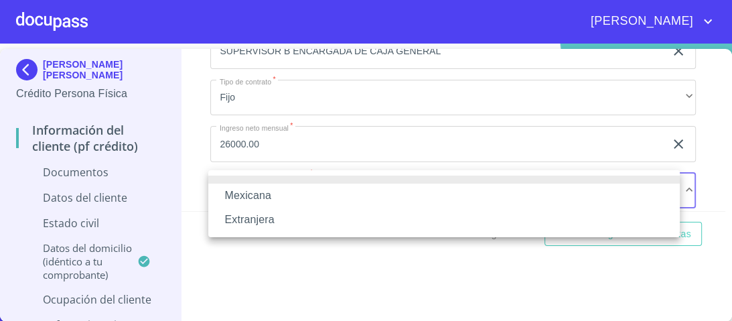
click at [270, 196] on li "Mexicana" at bounding box center [443, 195] width 471 height 24
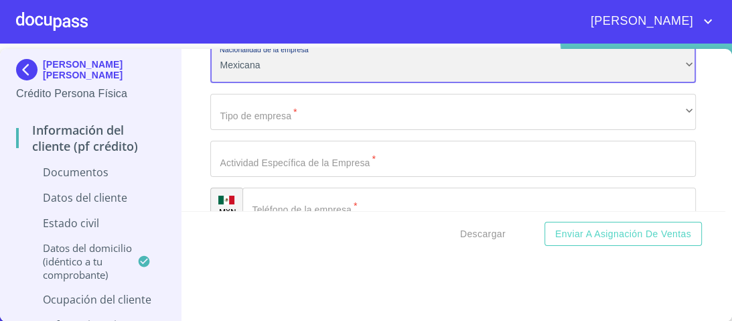
scroll to position [4017, 0]
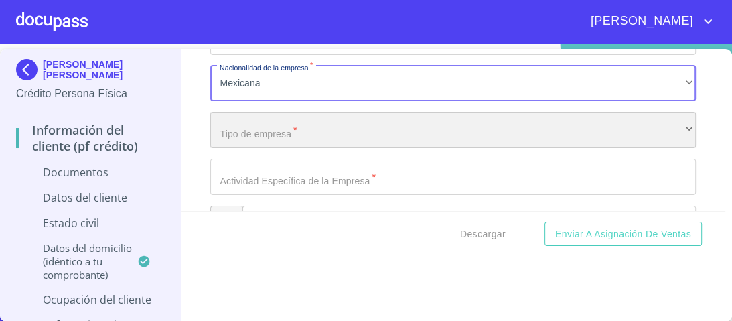
click at [281, 131] on div "​" at bounding box center [452, 130] width 485 height 36
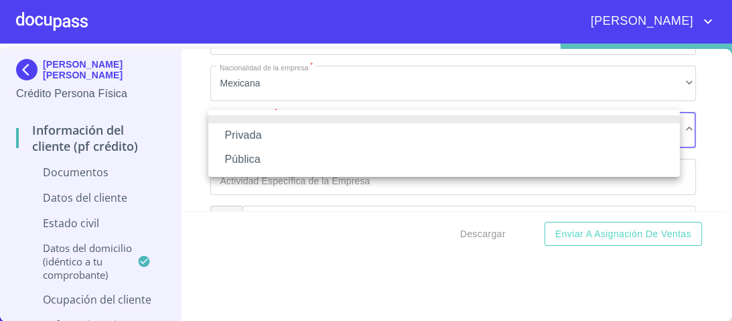
click at [242, 159] on li "Pública" at bounding box center [443, 159] width 471 height 24
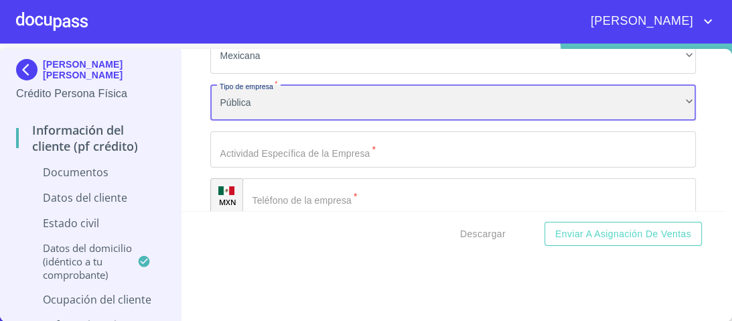
scroll to position [4070, 0]
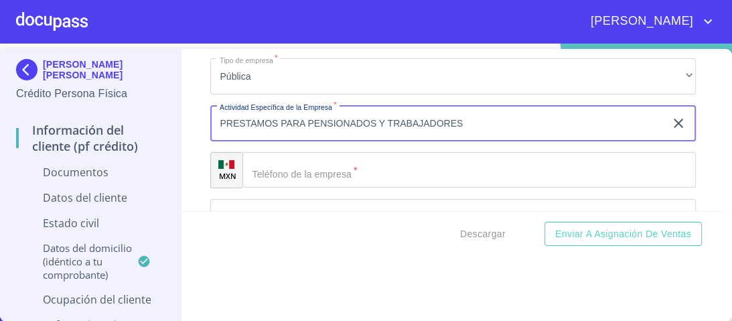
drag, startPoint x: 309, startPoint y: 119, endPoint x: 481, endPoint y: 114, distance: 171.5
click at [481, 114] on input "PRESTAMOS PARA PENSIONADOS Y TRABAJADORES" at bounding box center [437, 123] width 455 height 36
type input "PRESTAMOS PARA TRABAJADORES DE PENSIONES"
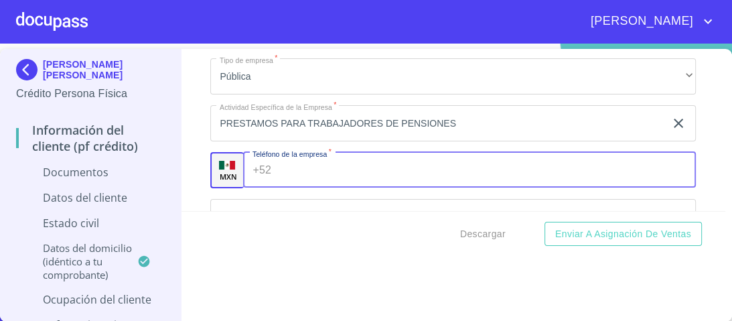
click at [303, 166] on input "Documento de identificación.   *" at bounding box center [486, 170] width 419 height 36
type input "[PHONE_NUMBER]"
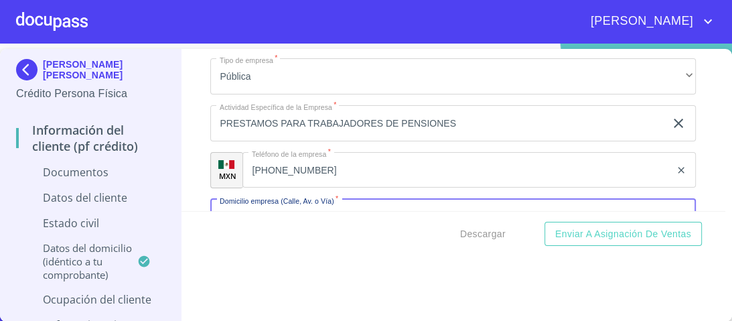
scroll to position [4090, 0]
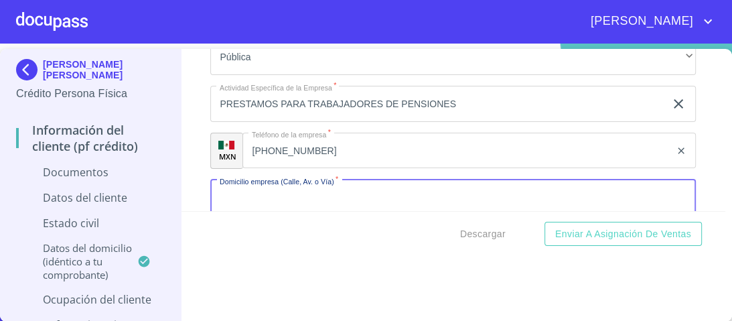
click at [252, 187] on input "Documento de identificación.   *" at bounding box center [452, 197] width 485 height 36
type input "MAJISTERIO"
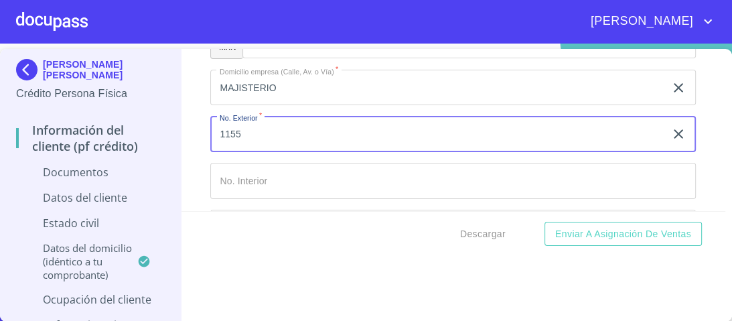
type input "1155"
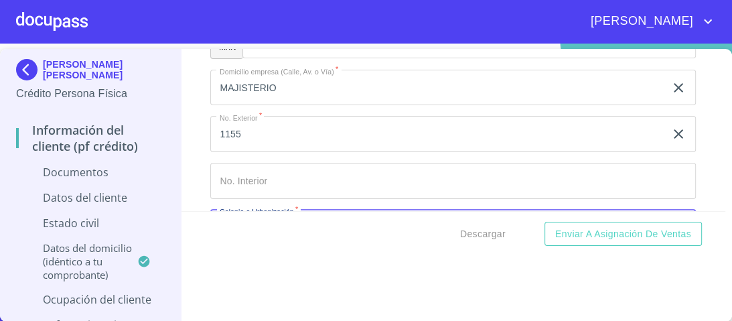
scroll to position [4230, 0]
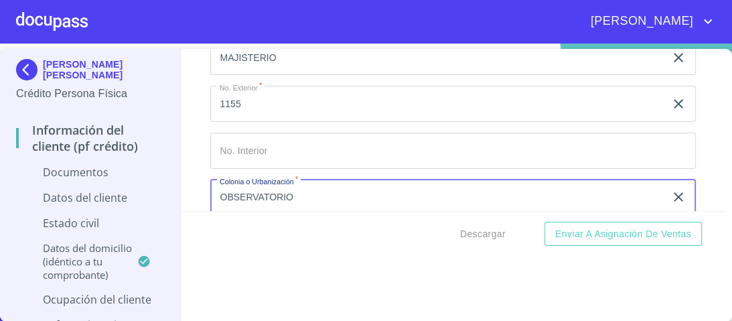
type input "OBSERVATORIO"
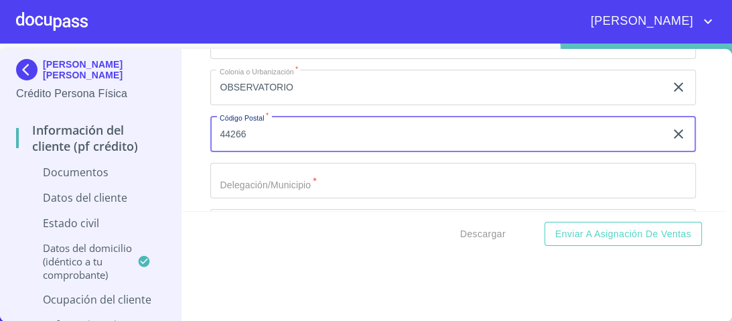
type input "44266"
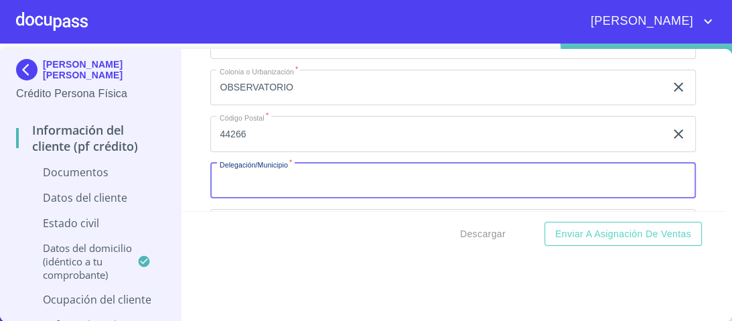
click at [237, 180] on input "Documento de identificación.   *" at bounding box center [452, 181] width 485 height 36
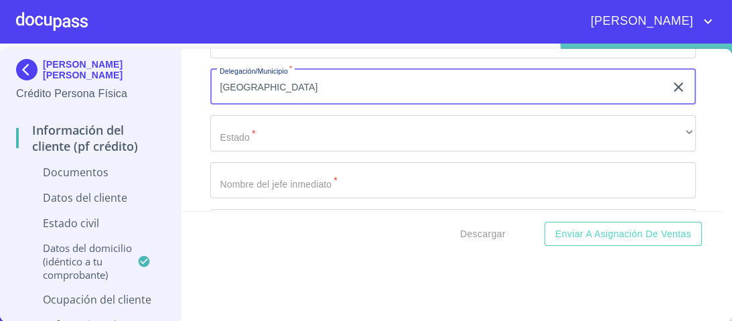
scroll to position [4447, 0]
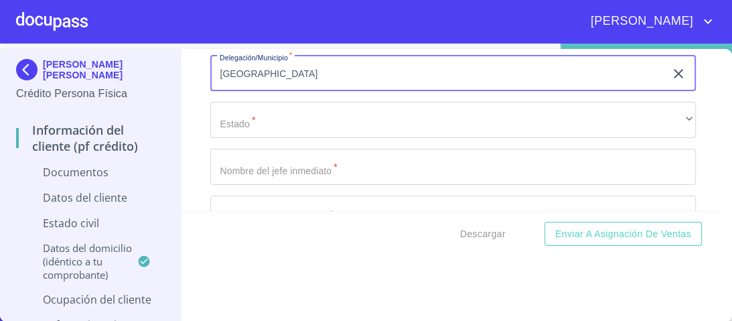
type input "[GEOGRAPHIC_DATA]"
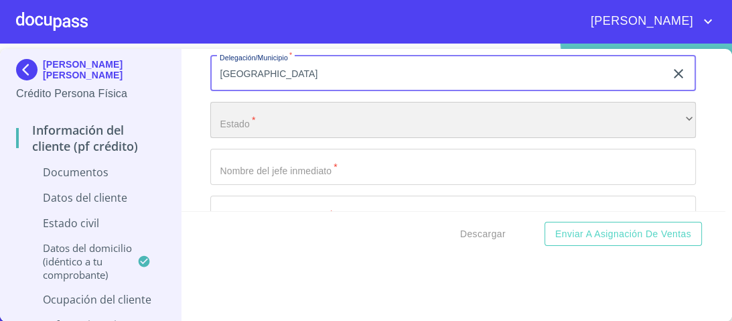
click at [248, 119] on div "​" at bounding box center [452, 120] width 485 height 36
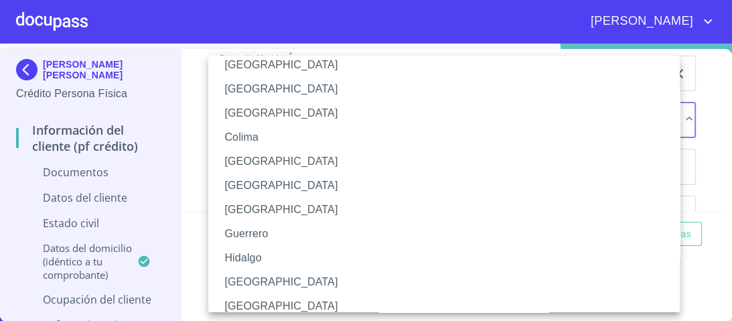
scroll to position [161, 0]
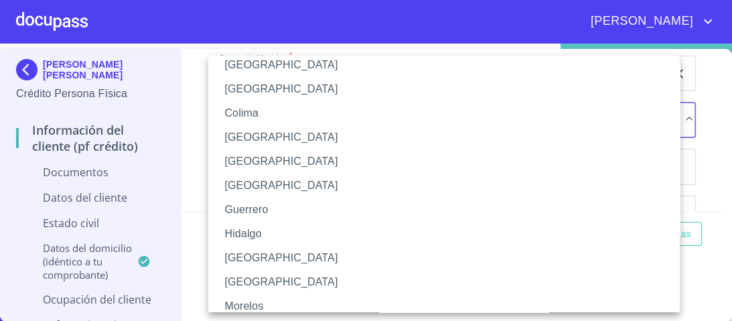
click at [245, 259] on li "[GEOGRAPHIC_DATA]" at bounding box center [447, 258] width 479 height 24
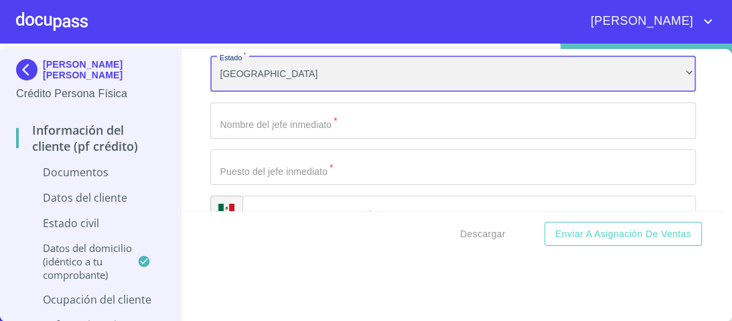
scroll to position [4500, 0]
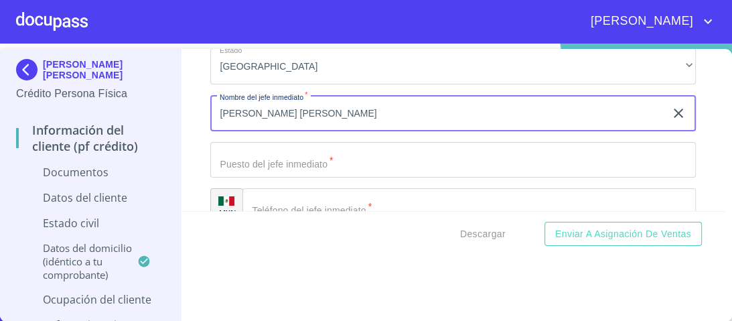
type input "[PERSON_NAME] [PERSON_NAME]"
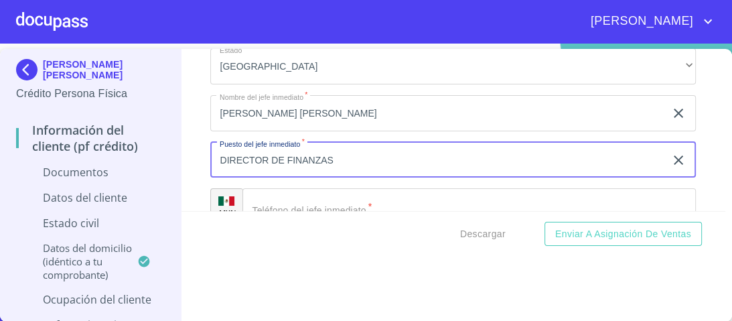
type input "DIRECTOR DE FINANZAS"
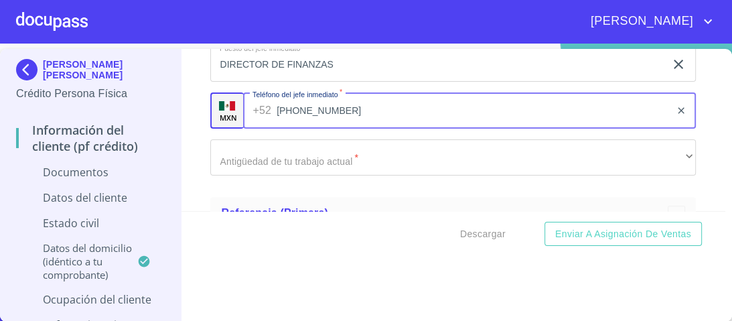
scroll to position [4617, 0]
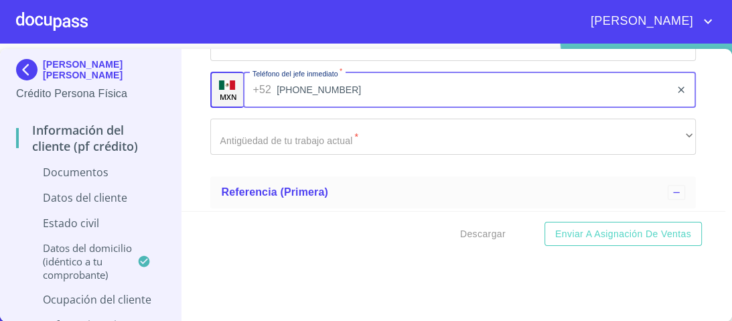
type input "[PHONE_NUMBER]"
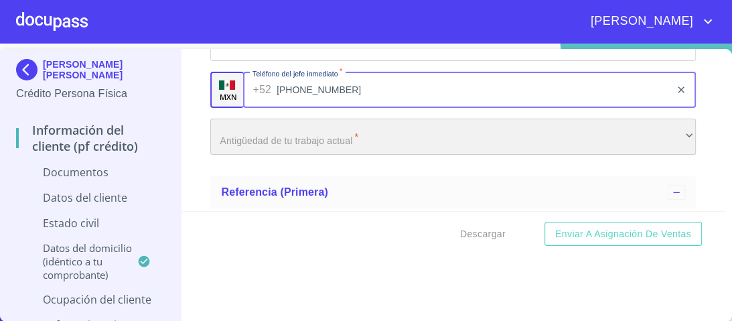
click at [267, 139] on div "​" at bounding box center [452, 137] width 485 height 36
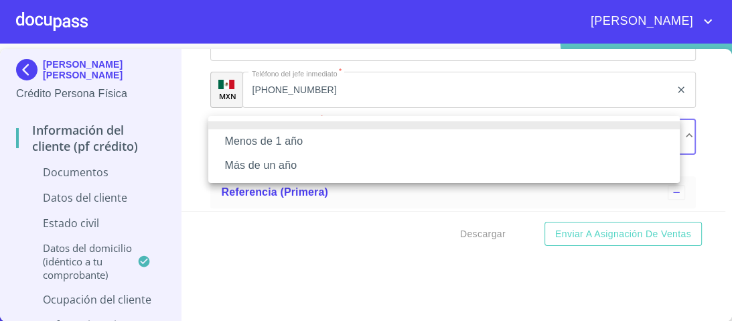
click at [261, 167] on li "Más de un año" at bounding box center [443, 165] width 471 height 24
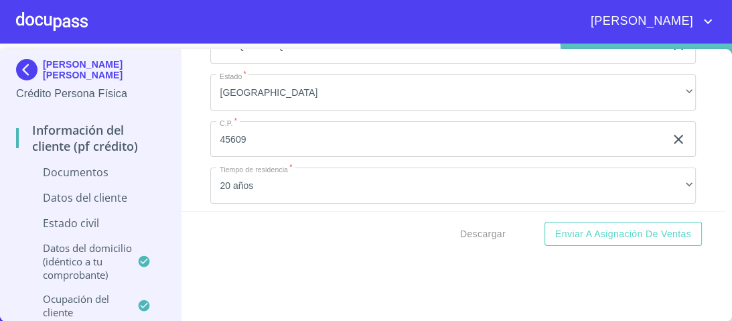
scroll to position [3331, 0]
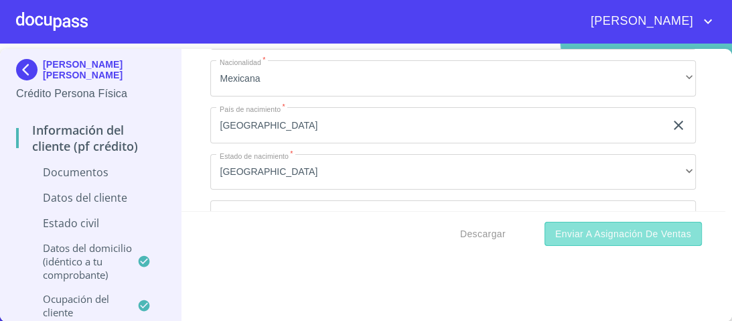
click at [579, 234] on span "Enviar a Asignación de Ventas" at bounding box center [623, 234] width 136 height 17
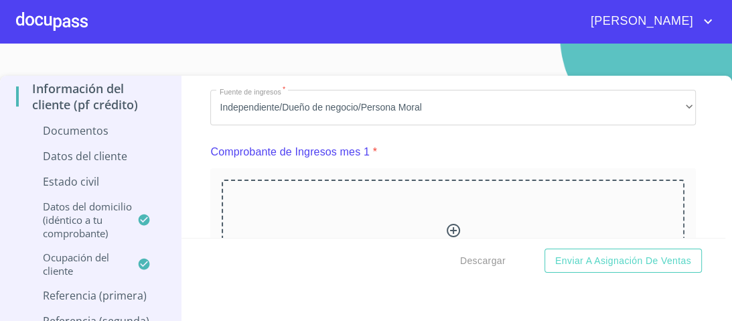
scroll to position [964, 0]
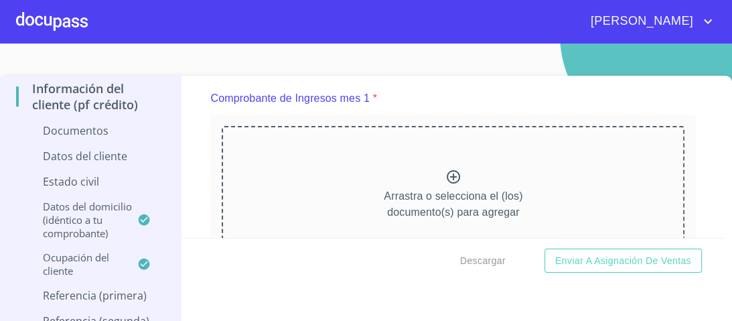
click at [447, 175] on icon at bounding box center [453, 176] width 13 height 13
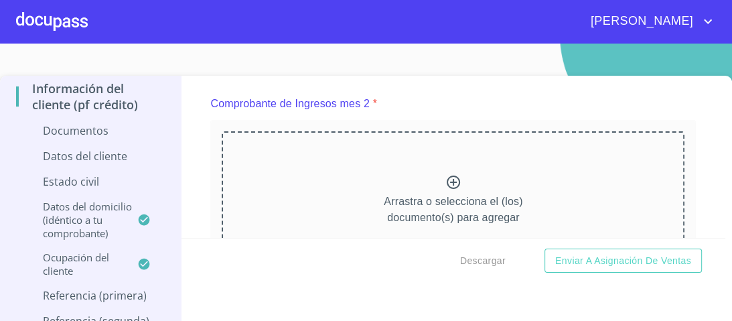
scroll to position [1521, 0]
click at [447, 179] on icon at bounding box center [453, 181] width 13 height 13
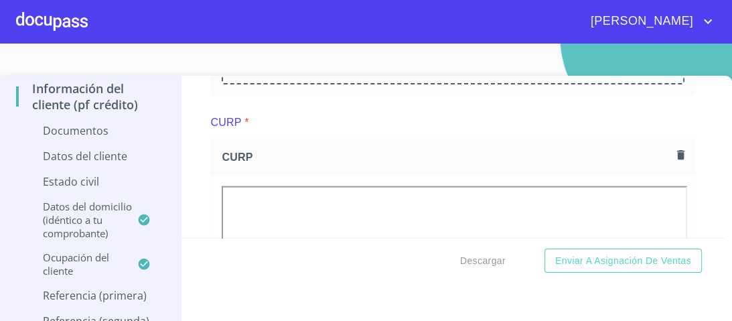
scroll to position [2169, 0]
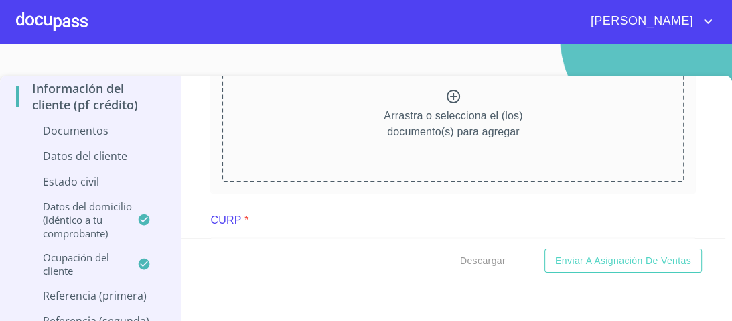
click at [447, 91] on icon at bounding box center [453, 96] width 13 height 13
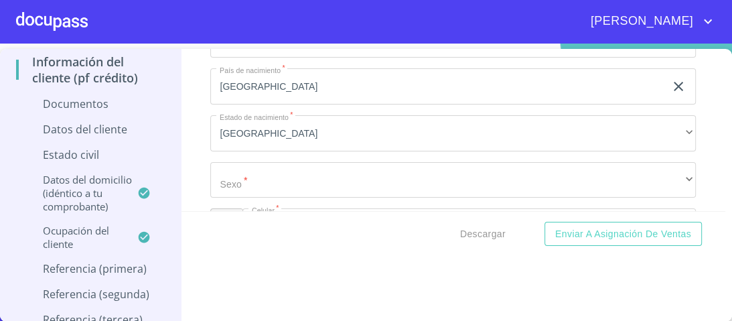
scroll to position [3883, 0]
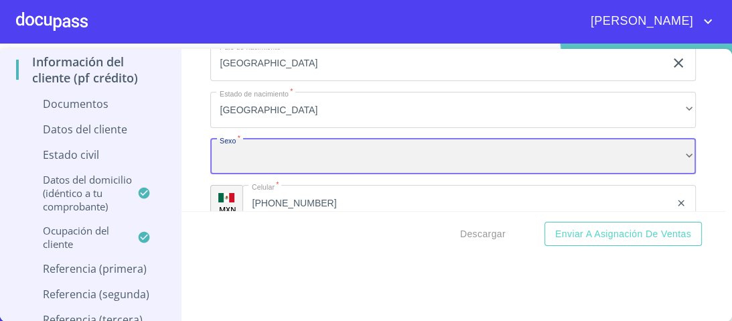
click at [238, 147] on div "​" at bounding box center [452, 157] width 485 height 36
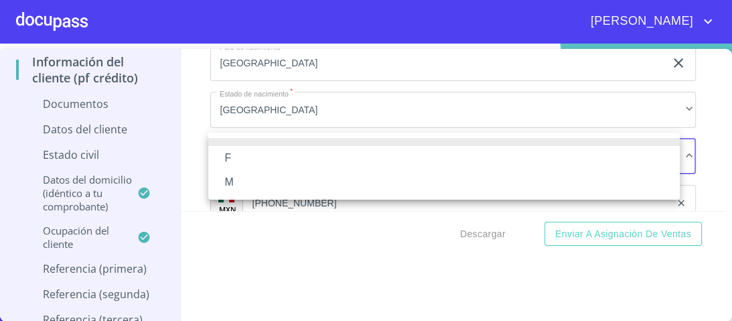
click at [232, 159] on li "F" at bounding box center [443, 158] width 471 height 24
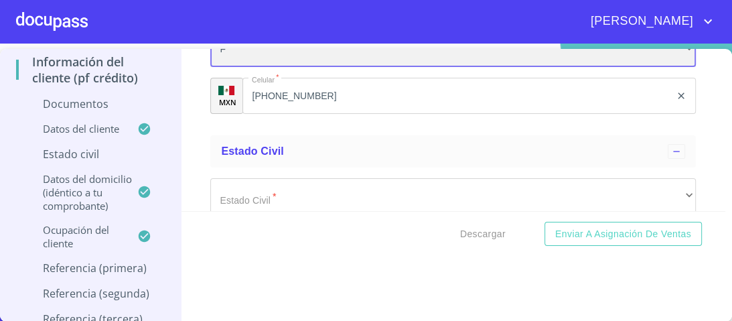
scroll to position [3991, 0]
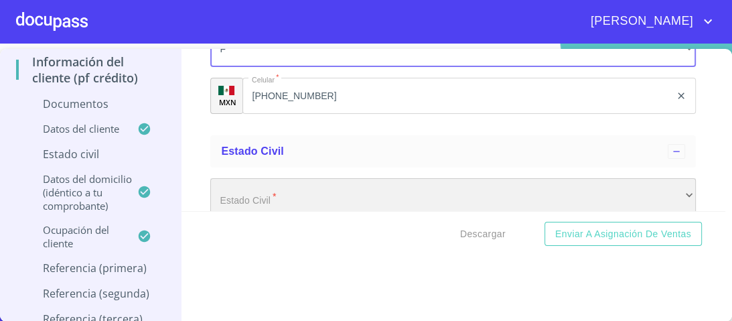
click at [277, 190] on div "​" at bounding box center [452, 196] width 485 height 36
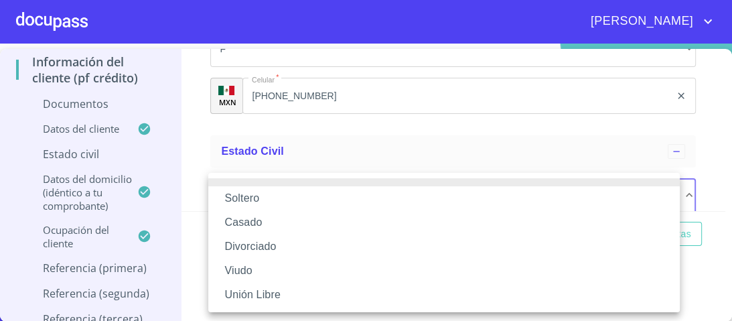
click at [249, 199] on li "Soltero" at bounding box center [443, 198] width 471 height 24
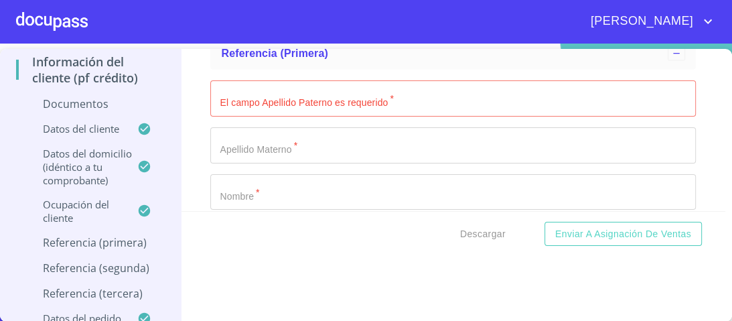
scroll to position [5812, 0]
